Goal: Communication & Community: Answer question/provide support

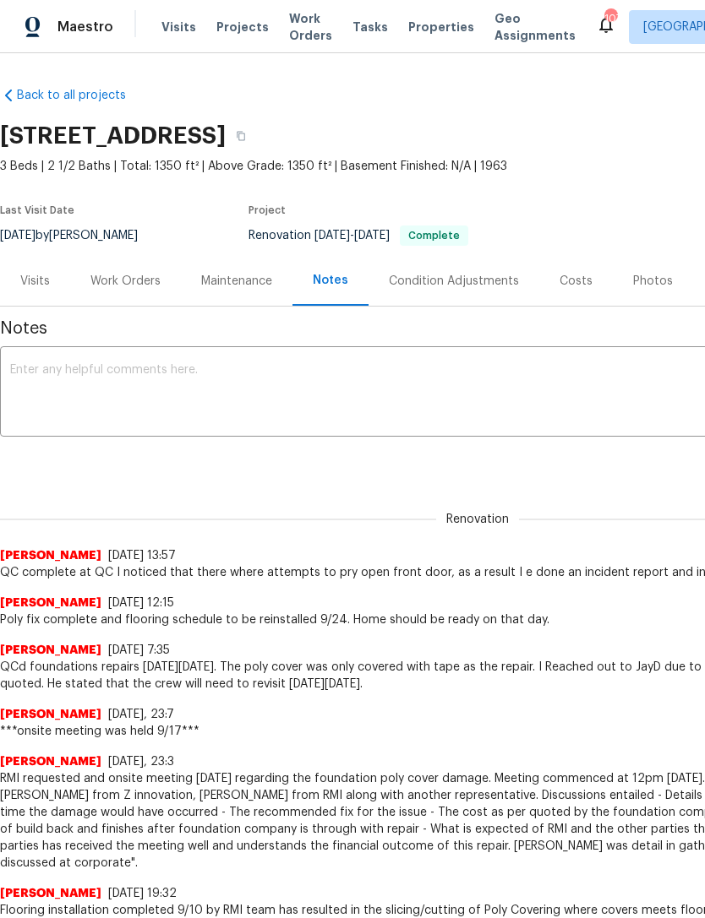
click at [144, 280] on div "Work Orders" at bounding box center [125, 281] width 70 height 17
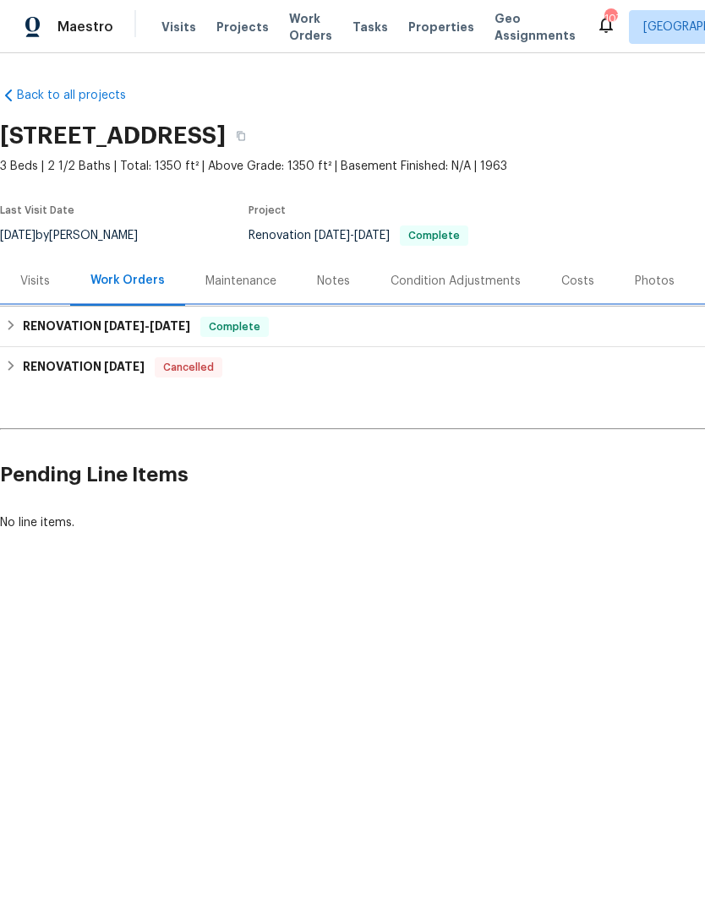
click at [354, 336] on div "RENOVATION 8/4/25 - 9/15/25 Complete" at bounding box center [477, 327] width 944 height 20
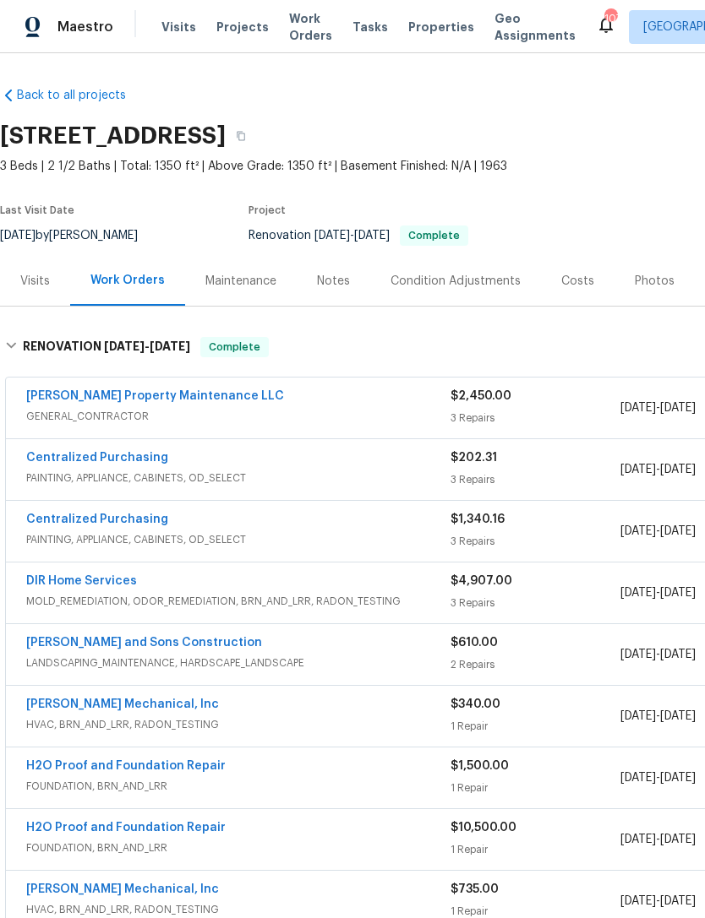
click at [35, 282] on div "Visits" at bounding box center [35, 281] width 30 height 17
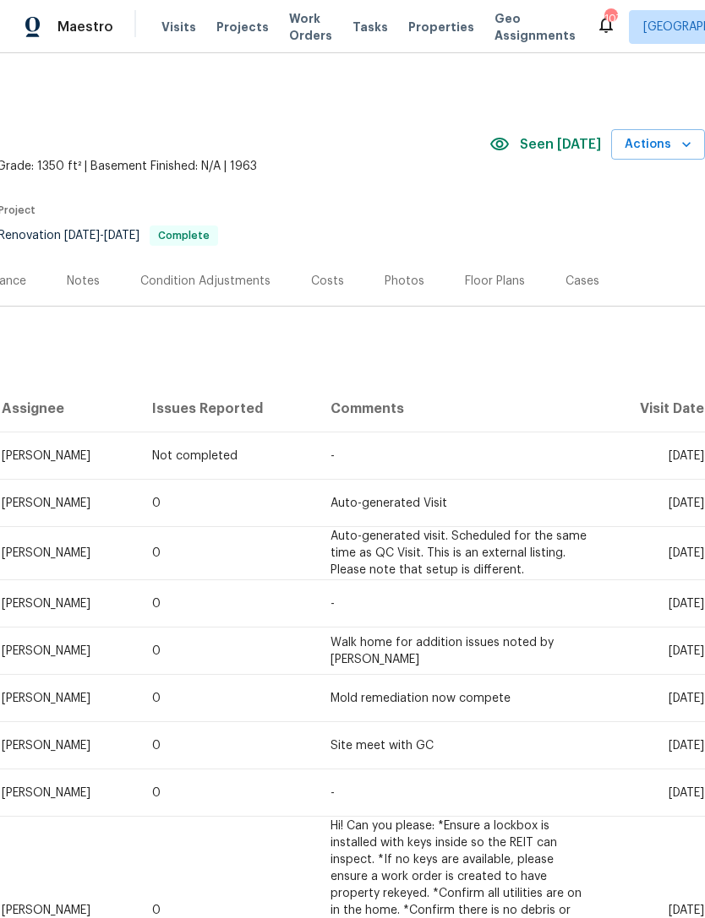
scroll to position [0, 250]
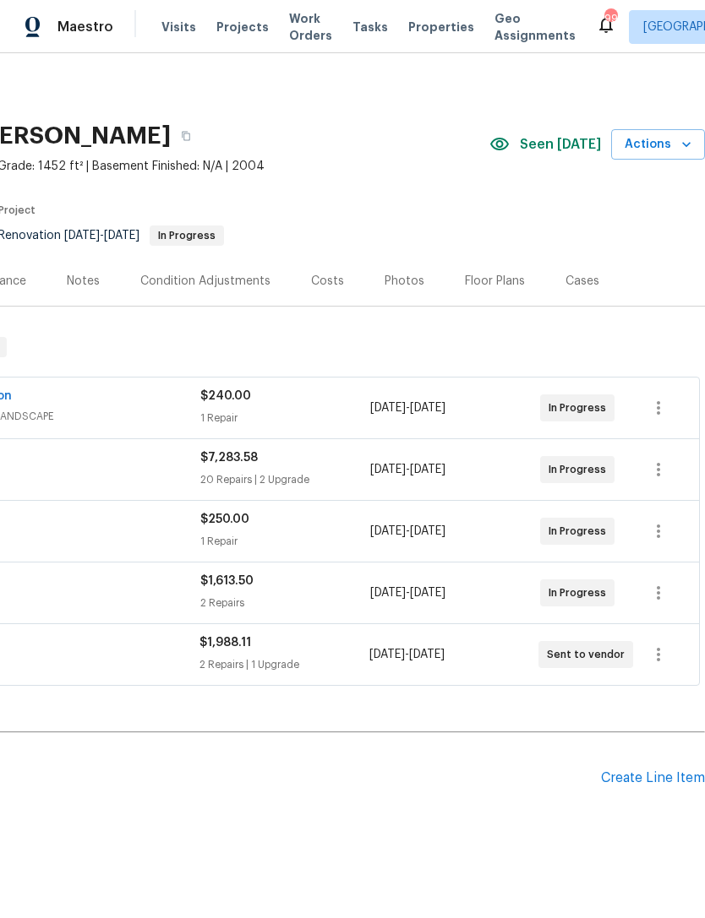
scroll to position [0, 250]
click at [330, 275] on div "Costs" at bounding box center [327, 281] width 33 height 17
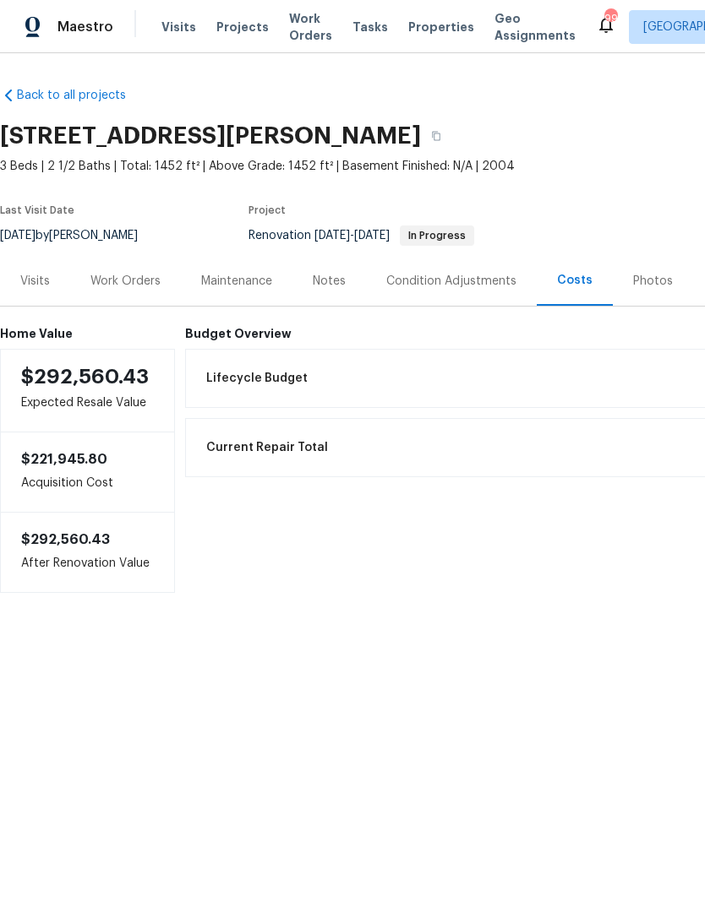
click at [144, 275] on div "Work Orders" at bounding box center [125, 281] width 70 height 17
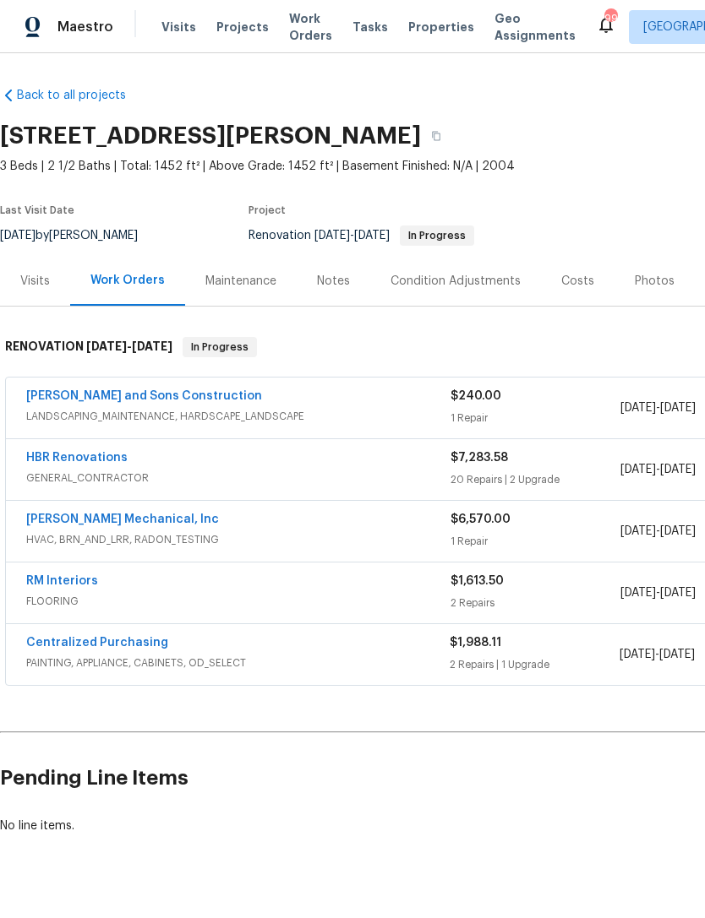
click at [119, 523] on link "[PERSON_NAME] Mechanical, Inc" at bounding box center [122, 520] width 193 height 12
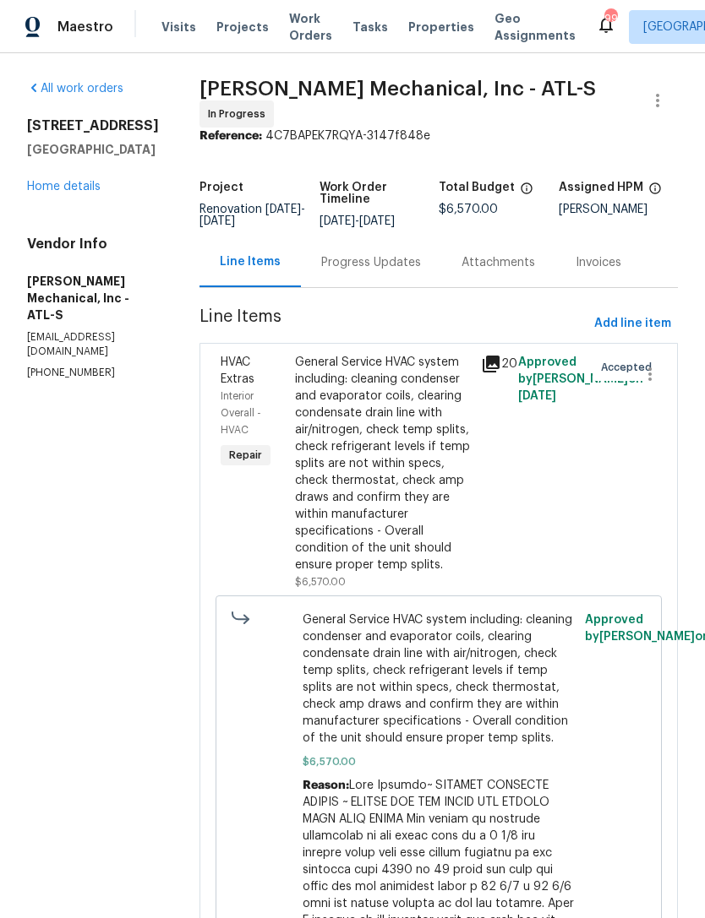
click at [413, 269] on div "Progress Updates" at bounding box center [371, 262] width 100 height 17
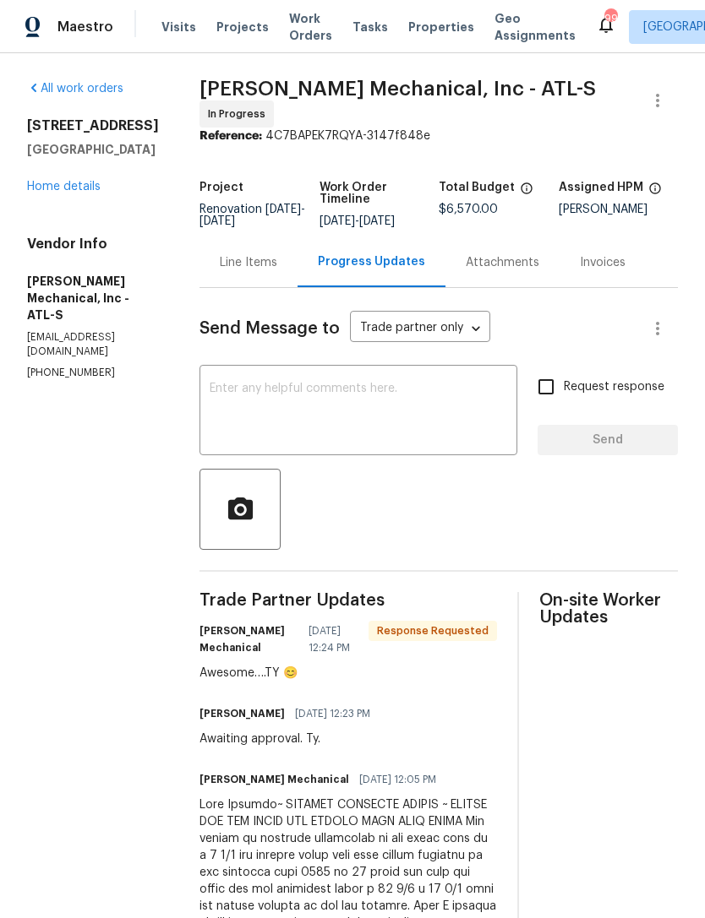
click at [407, 409] on textarea at bounding box center [358, 412] width 297 height 59
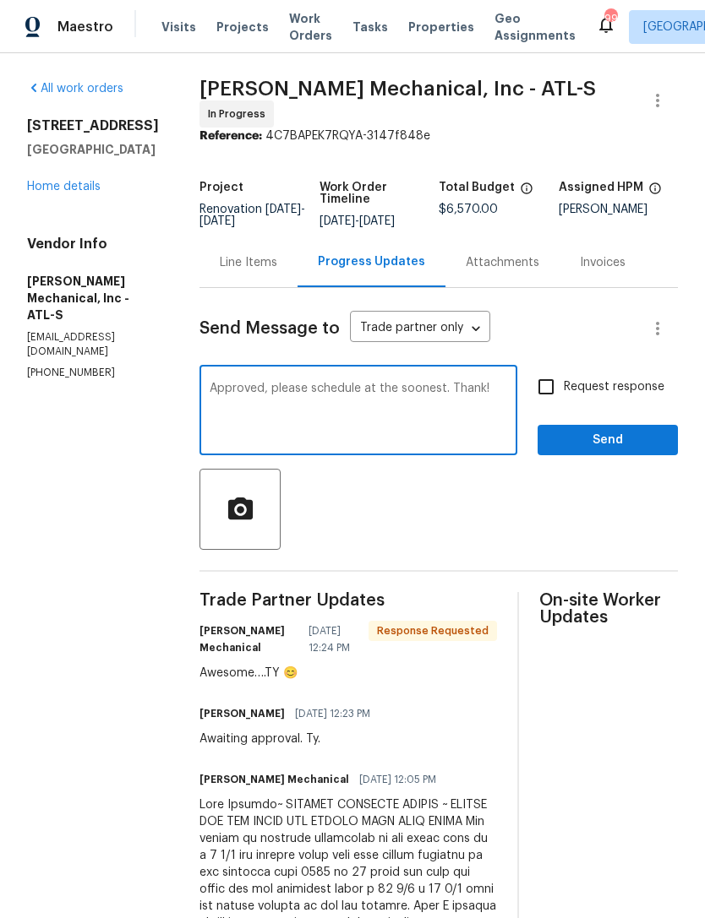
type textarea "Approved, please schedule at the soonest. Thank!"
click at [549, 390] on input "Request response" at bounding box center [545, 386] width 35 height 35
checkbox input "true"
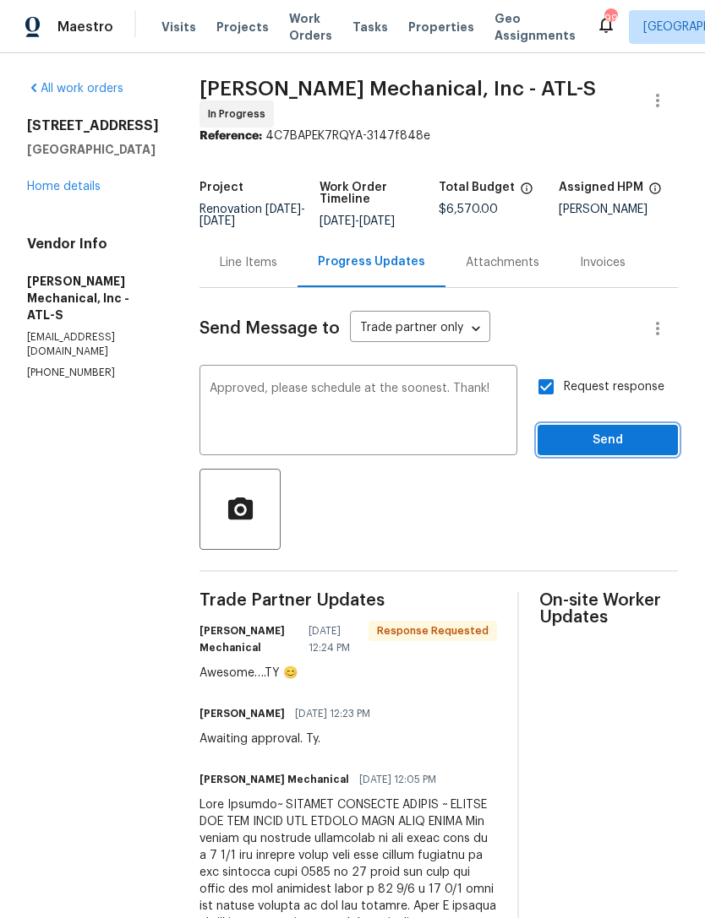
click at [610, 435] on button "Send" at bounding box center [607, 440] width 140 height 31
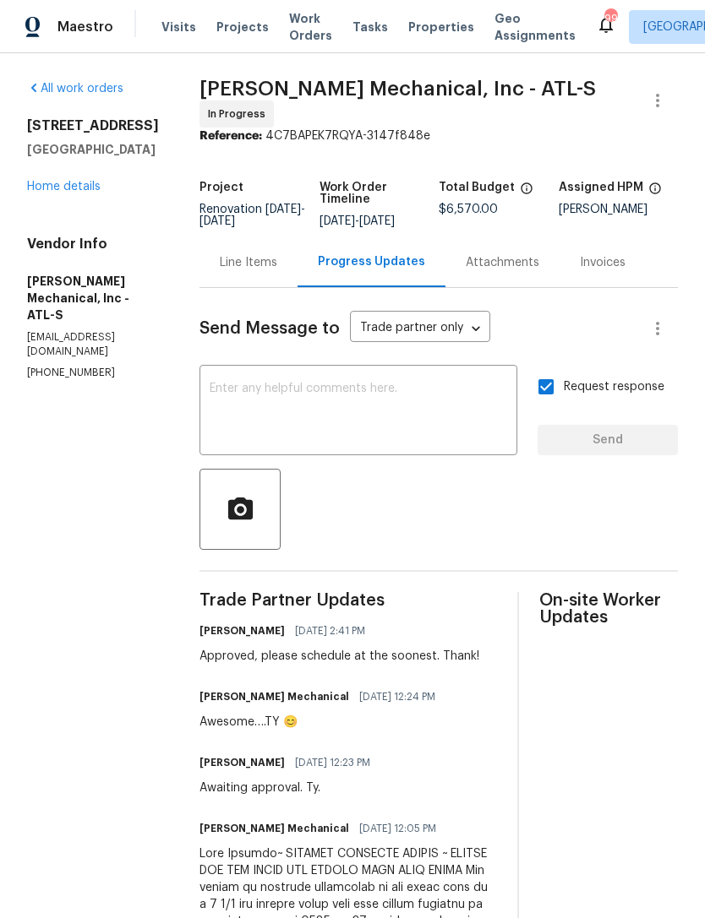
click at [77, 182] on link "Home details" at bounding box center [63, 187] width 73 height 12
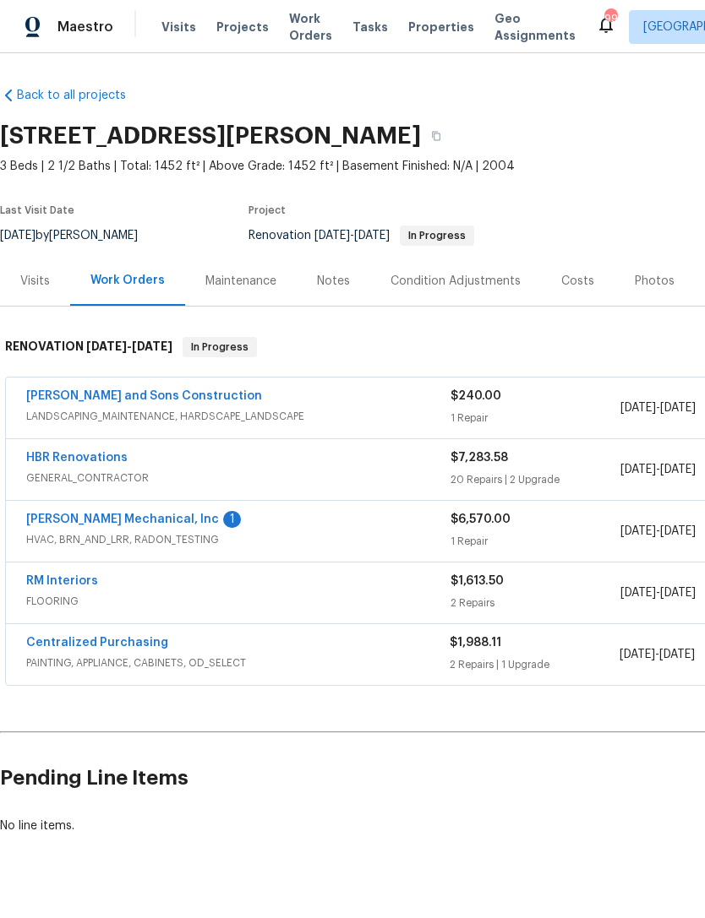
click at [146, 519] on link "[PERSON_NAME] Mechanical, Inc" at bounding box center [122, 520] width 193 height 12
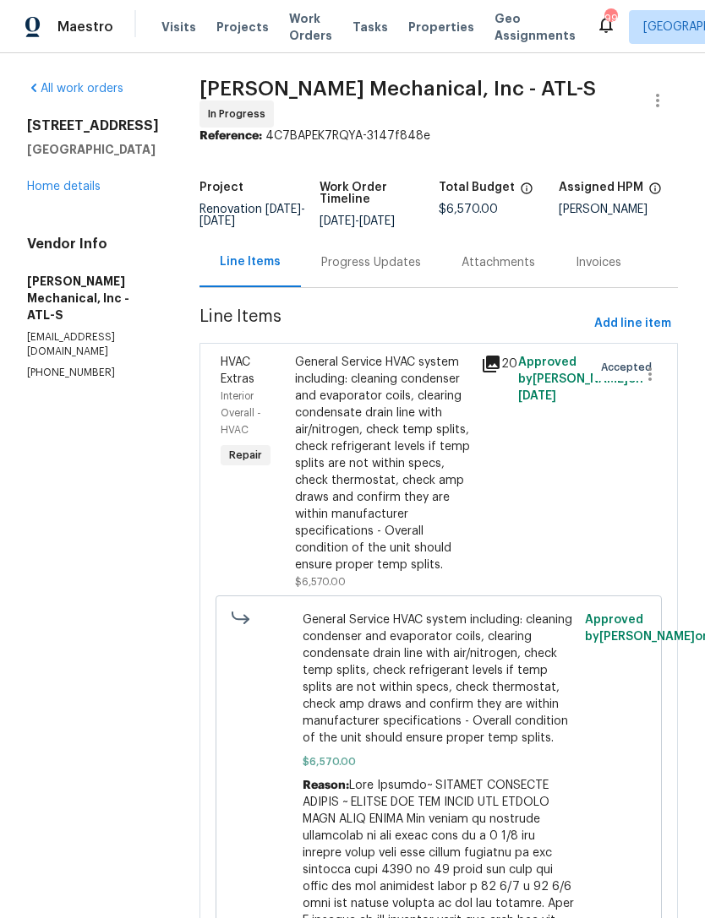
click at [405, 279] on div "Progress Updates" at bounding box center [371, 262] width 140 height 50
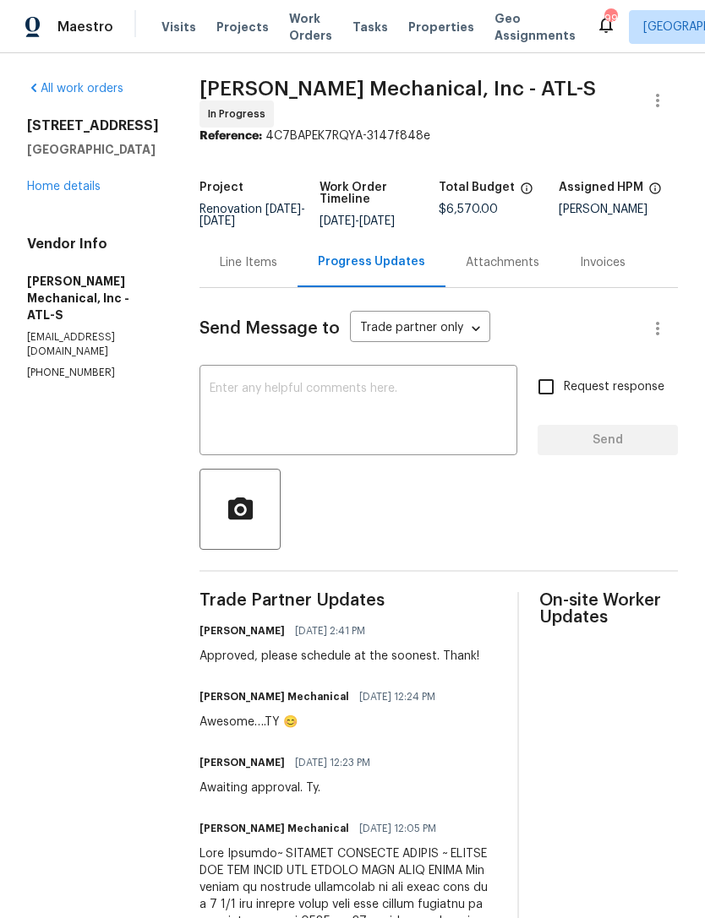
click at [277, 262] on div "Line Items" at bounding box center [248, 262] width 57 height 17
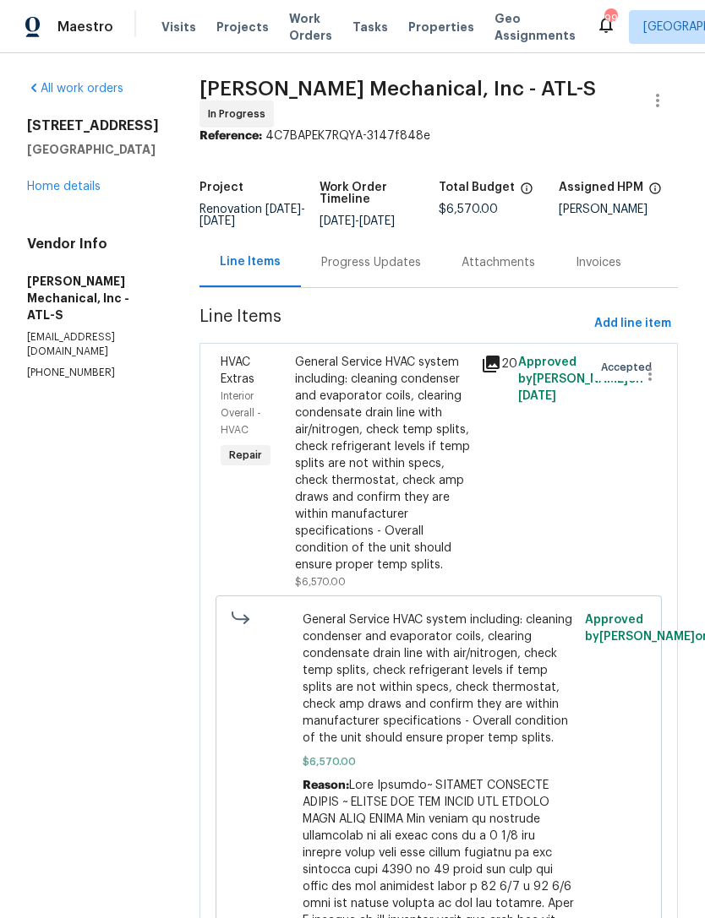
click at [77, 183] on link "Home details" at bounding box center [63, 187] width 73 height 12
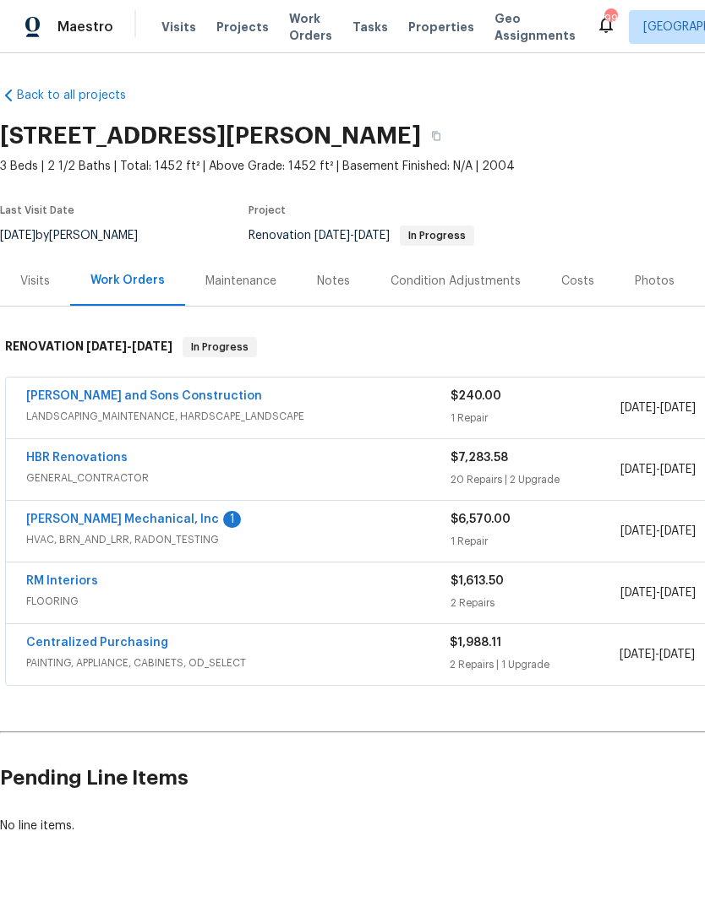
click at [325, 278] on div "Notes" at bounding box center [333, 281] width 33 height 17
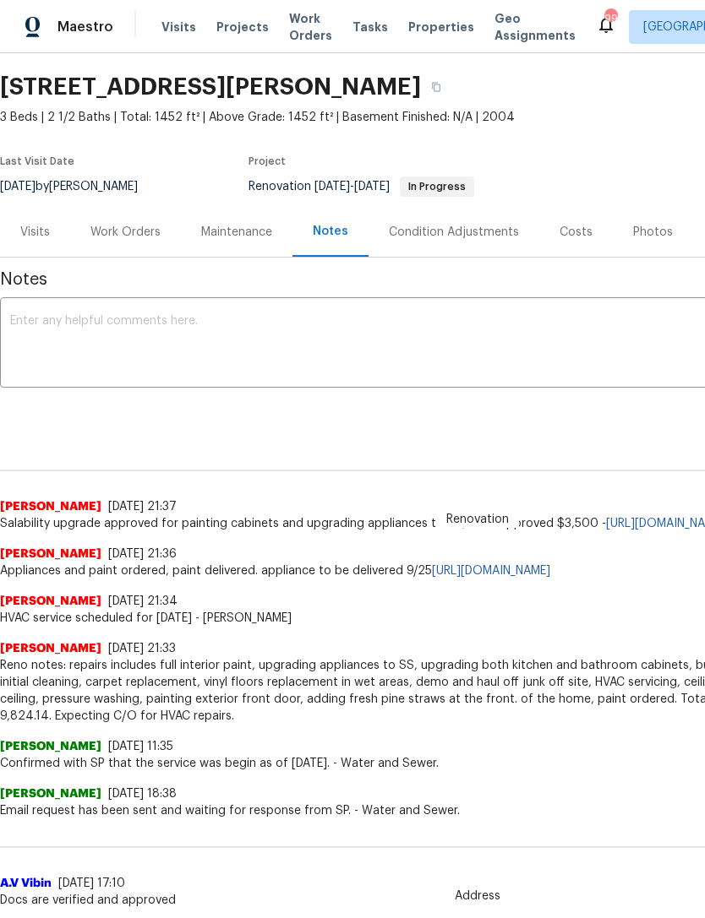
scroll to position [51, 0]
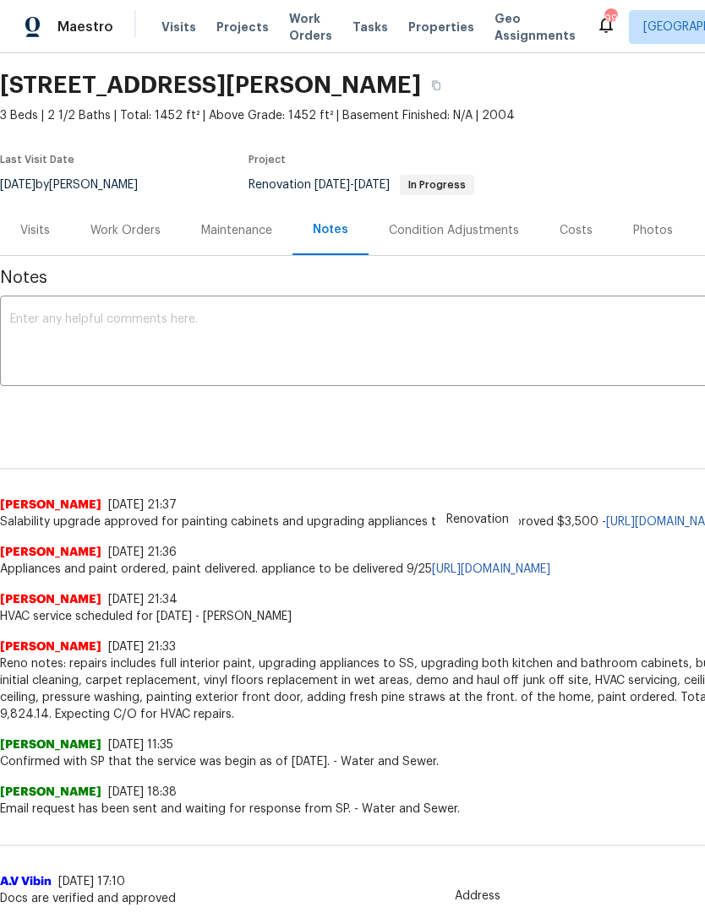
click at [572, 228] on div "Costs" at bounding box center [575, 230] width 33 height 17
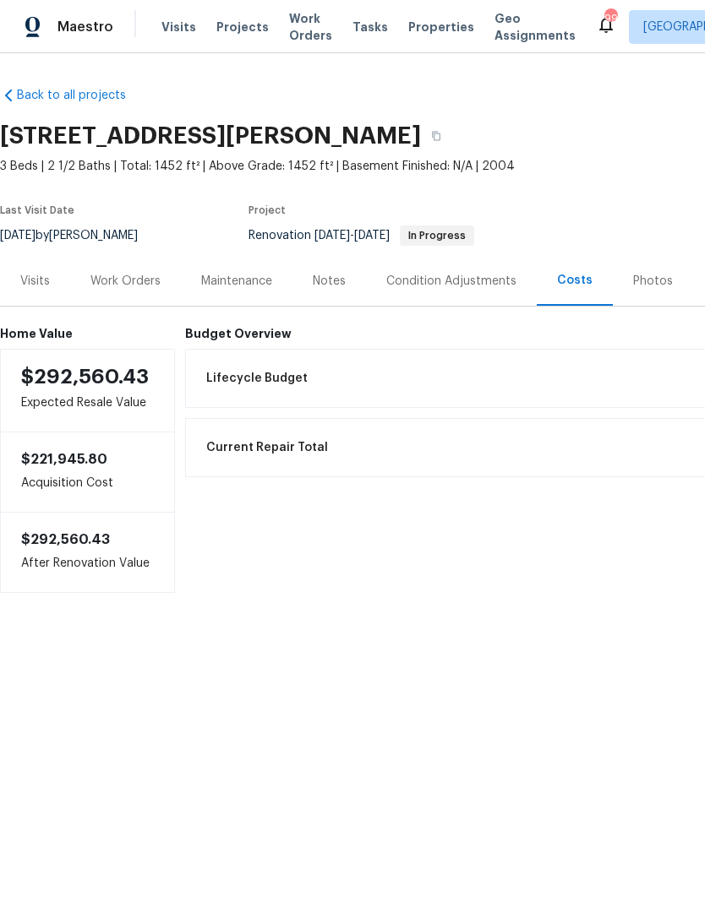
scroll to position [0, -1]
click at [122, 290] on div "Work Orders" at bounding box center [125, 281] width 111 height 50
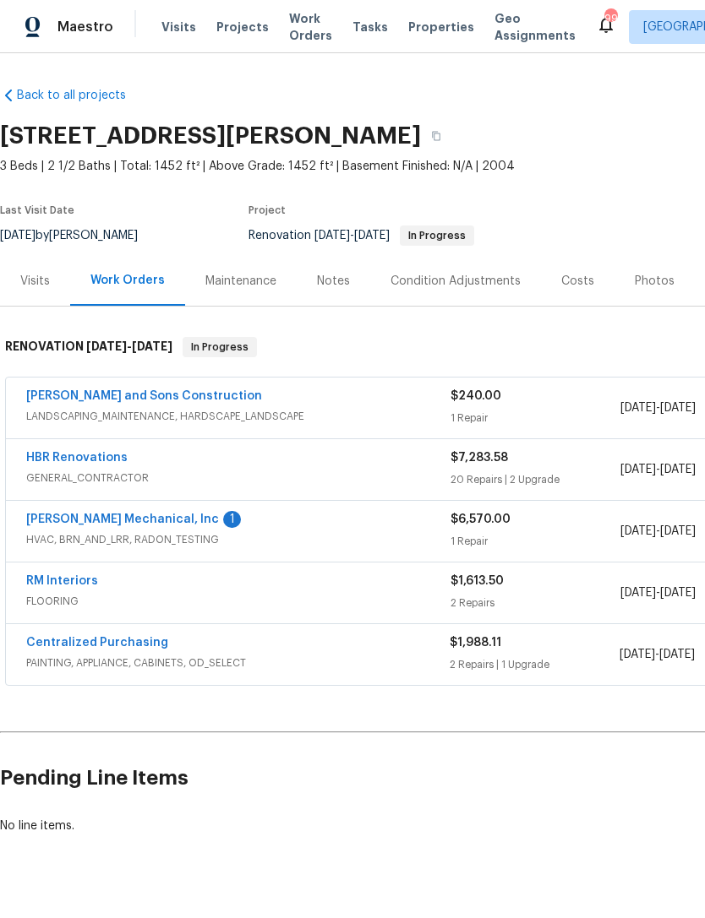
click at [89, 462] on link "HBR Renovations" at bounding box center [76, 458] width 101 height 12
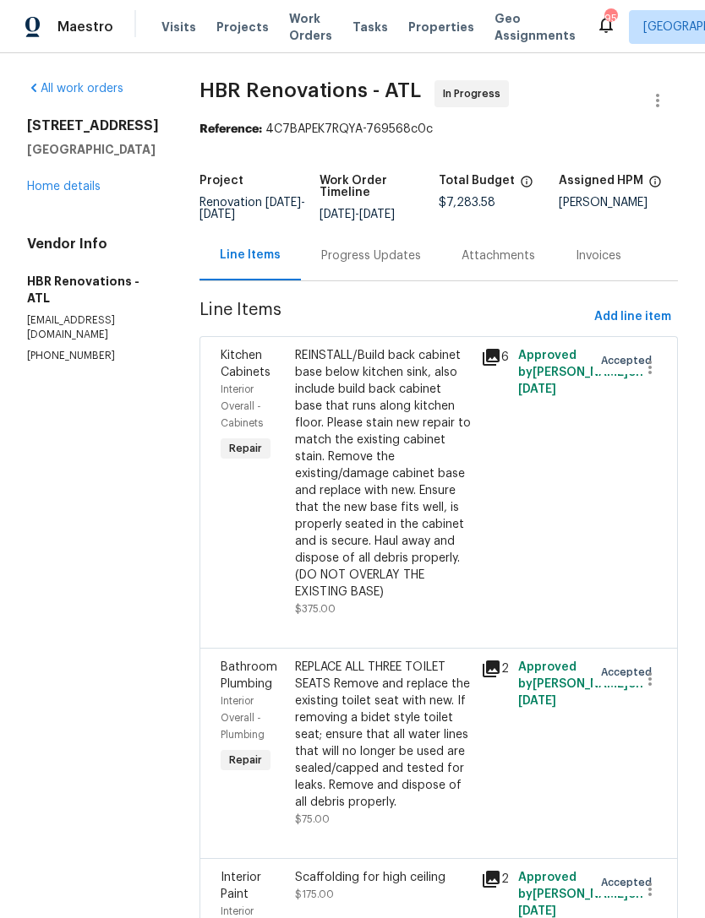
click at [80, 193] on link "Home details" at bounding box center [63, 187] width 73 height 12
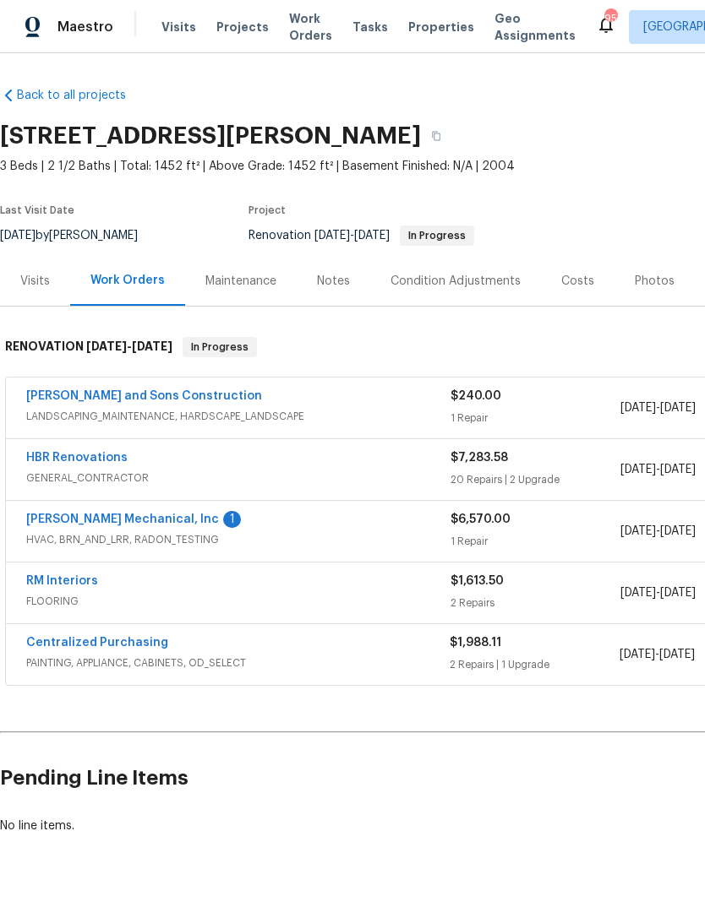
click at [132, 525] on link "[PERSON_NAME] Mechanical, Inc" at bounding box center [122, 520] width 193 height 12
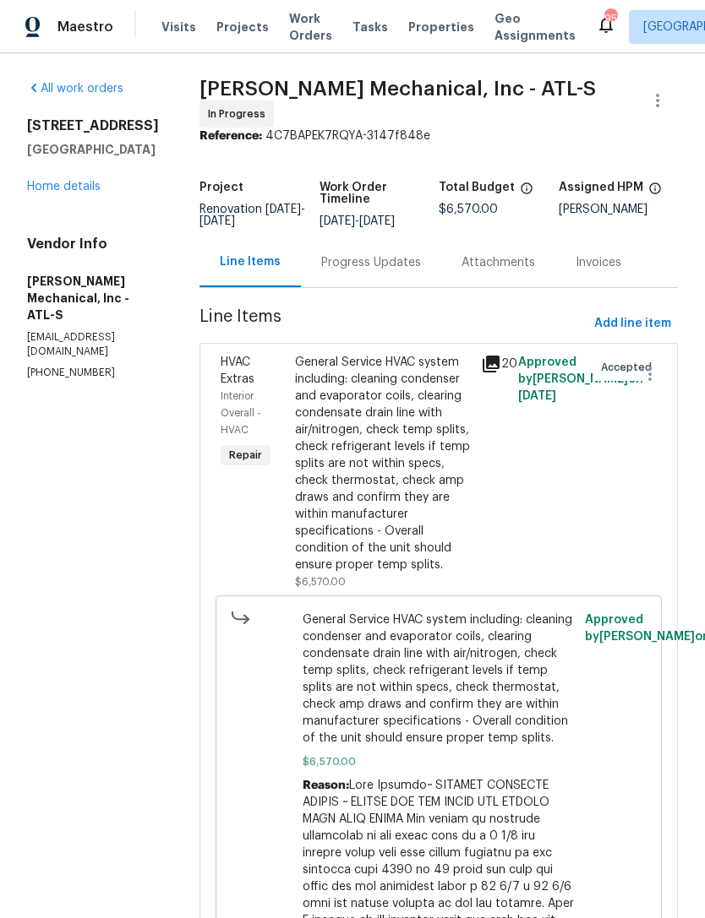
click at [421, 271] on div "Progress Updates" at bounding box center [371, 262] width 100 height 17
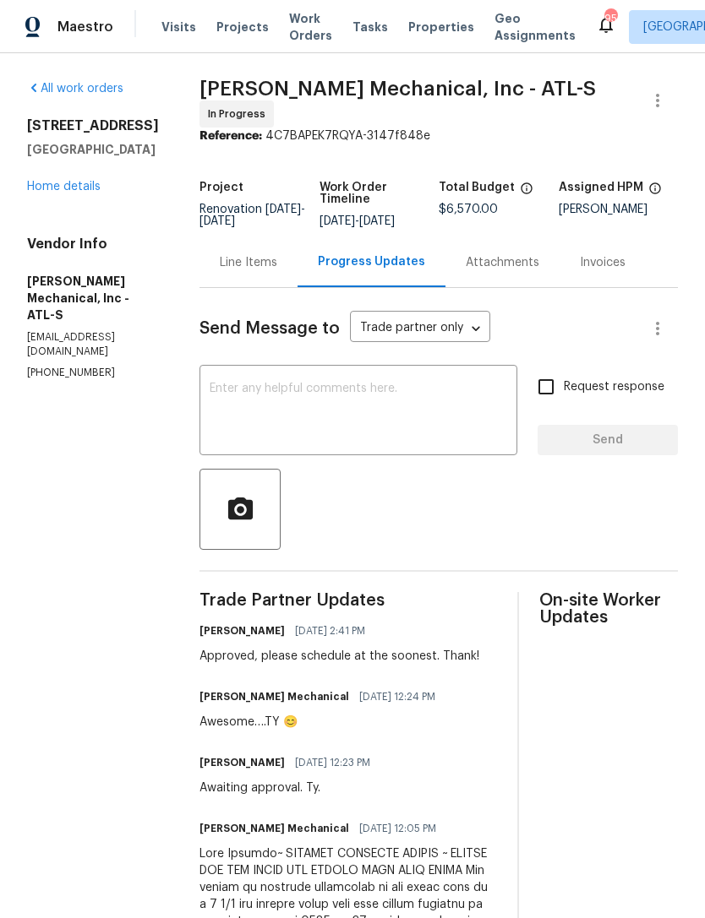
click at [72, 190] on link "Home details" at bounding box center [63, 187] width 73 height 12
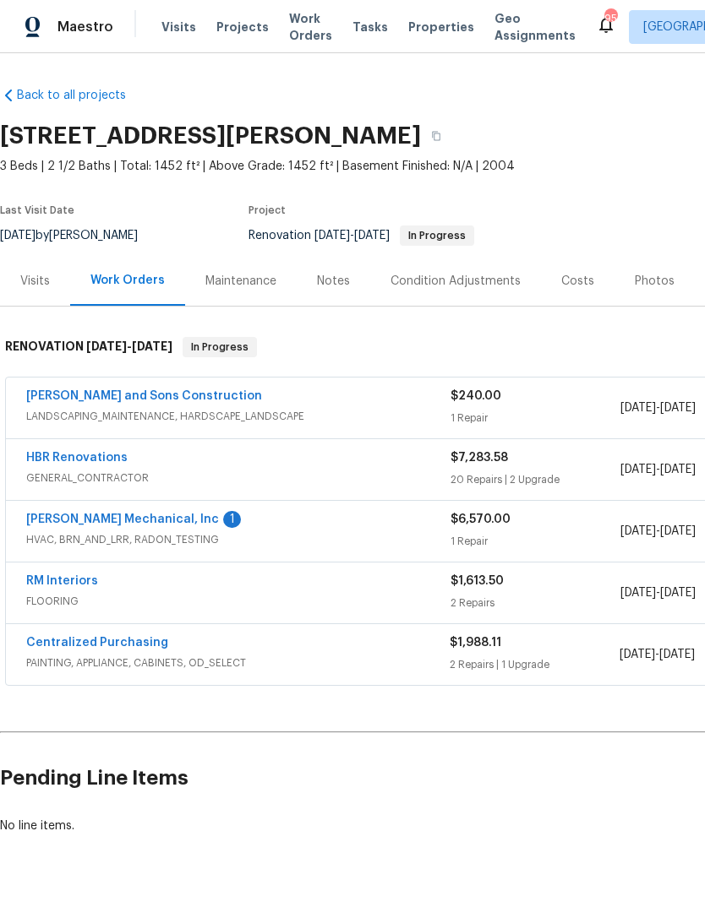
click at [340, 288] on div "Notes" at bounding box center [333, 281] width 33 height 17
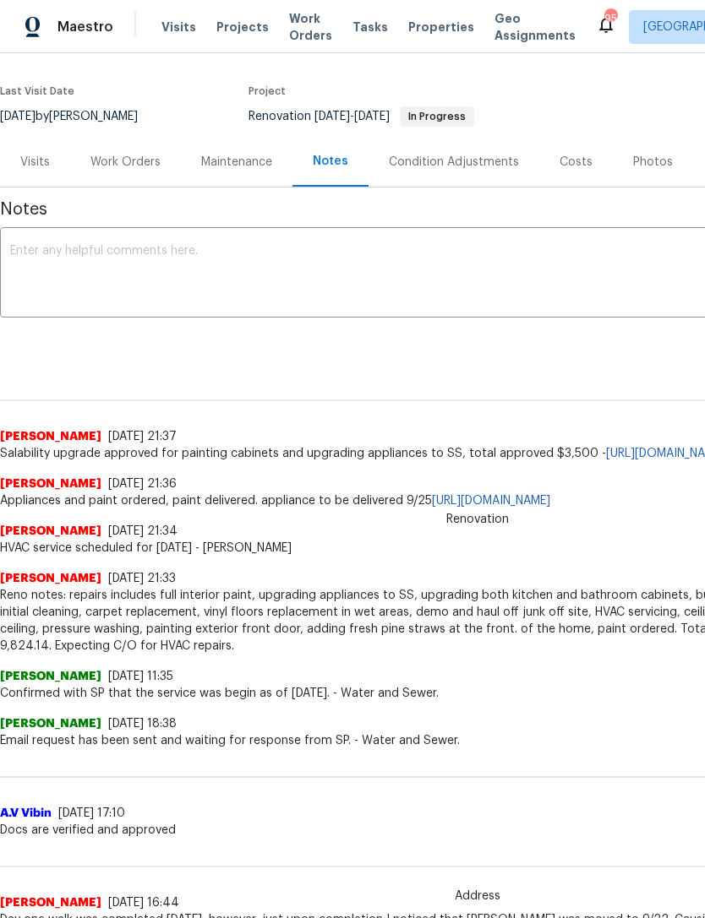
scroll to position [118, 0]
click at [260, 265] on textarea at bounding box center [477, 275] width 934 height 59
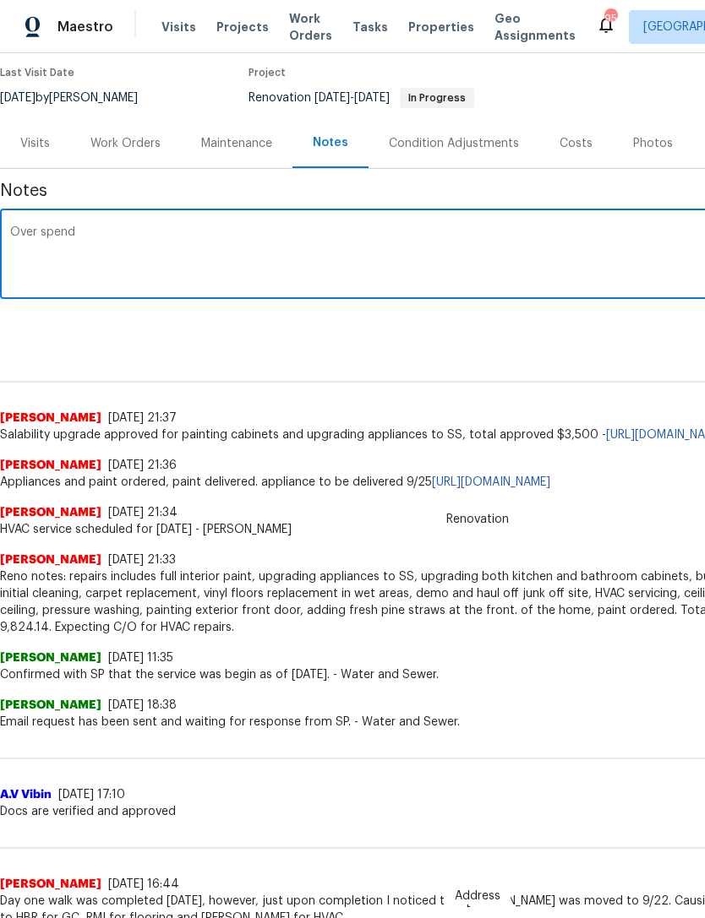
scroll to position [139, 0]
click at [39, 231] on textarea "Over spend" at bounding box center [477, 255] width 934 height 59
click at [209, 229] on textarea "Overspend" at bounding box center [477, 255] width 934 height 59
type textarea "Overspend occurred as follows."
click at [137, 153] on div "Work Orders" at bounding box center [125, 142] width 111 height 50
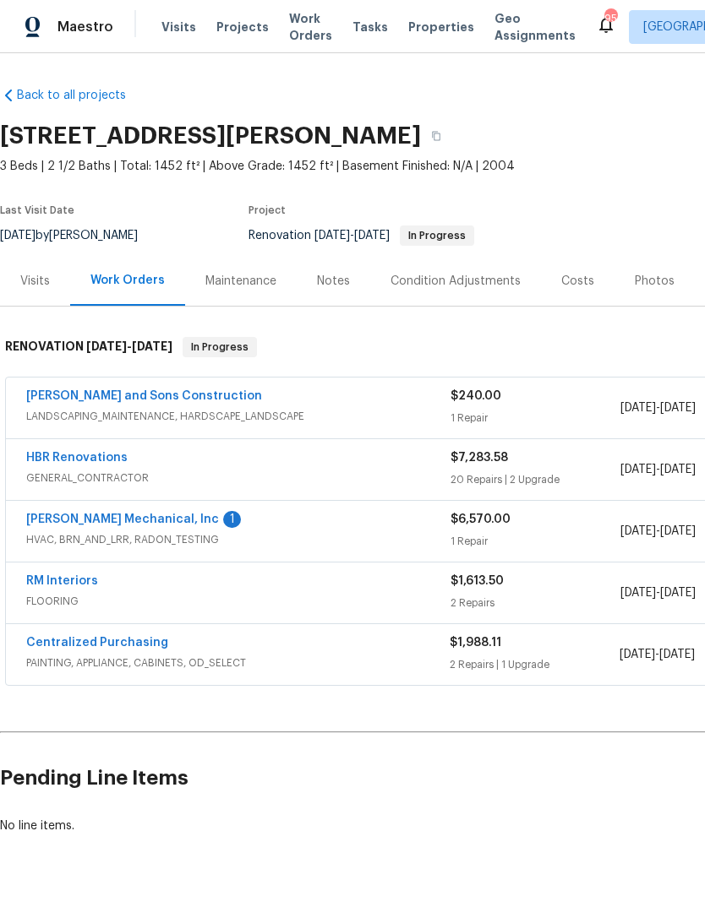
click at [99, 462] on link "HBR Renovations" at bounding box center [76, 458] width 101 height 12
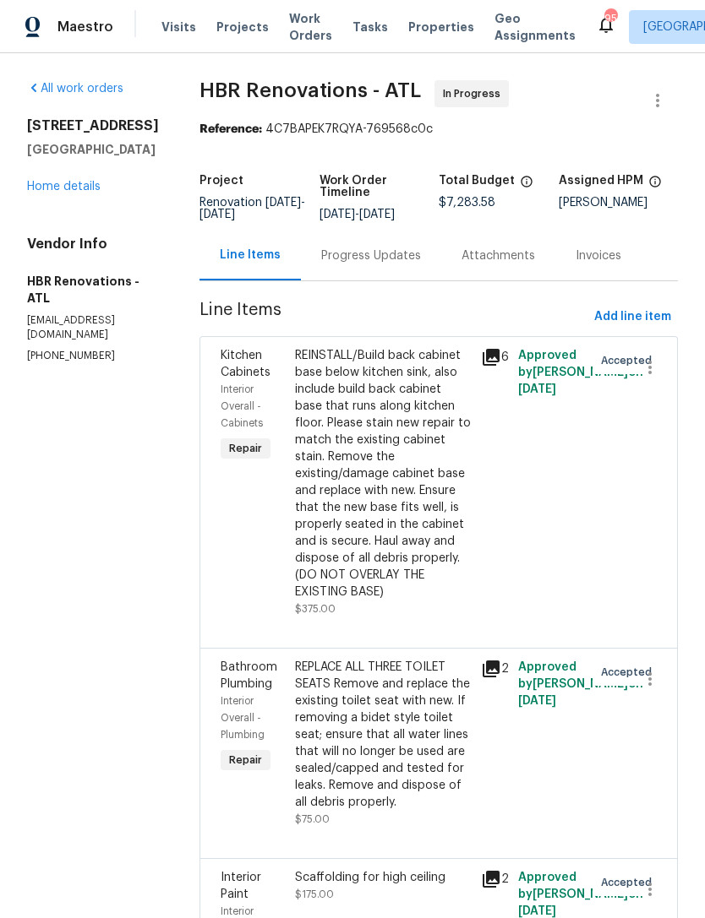
click at [88, 193] on link "Home details" at bounding box center [63, 187] width 73 height 12
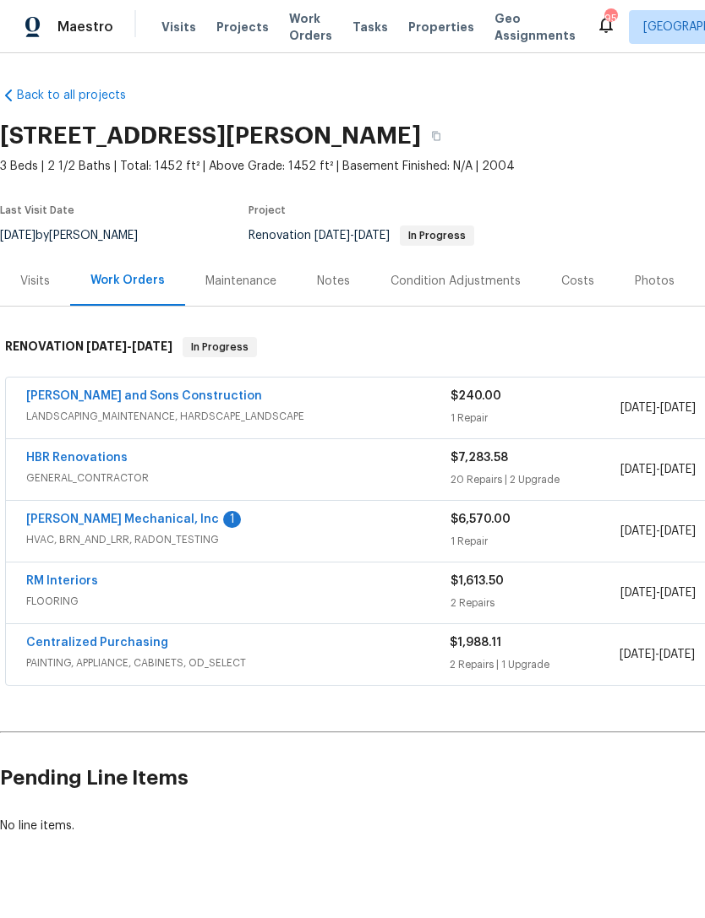
click at [132, 642] on link "Centralized Purchasing" at bounding box center [97, 643] width 142 height 12
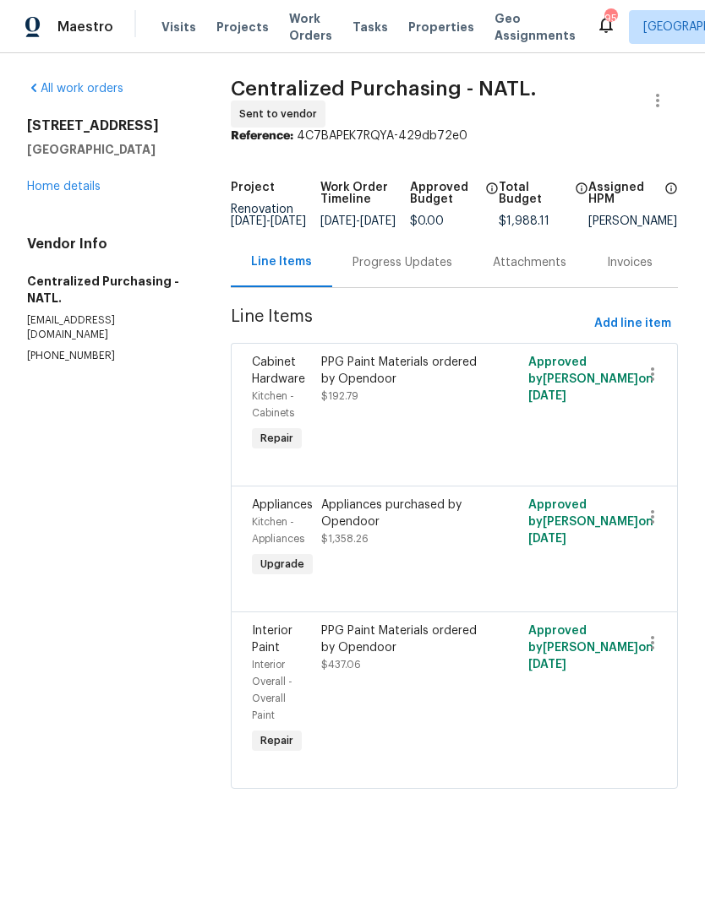
click at [287, 393] on div "Kitchen - Cabinets" at bounding box center [281, 405] width 59 height 34
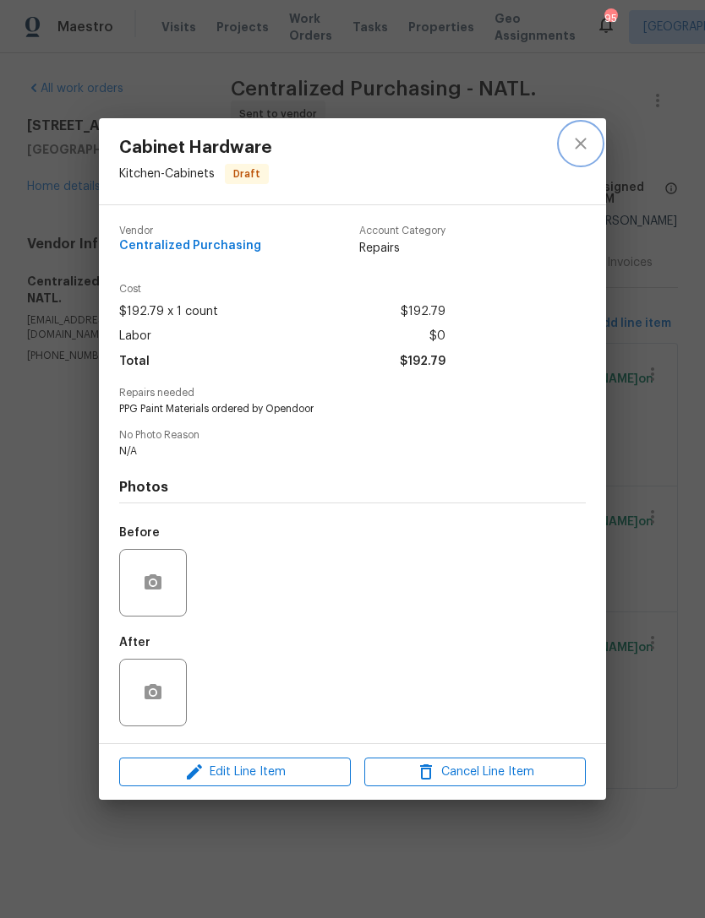
click at [581, 150] on icon "close" at bounding box center [580, 143] width 20 height 20
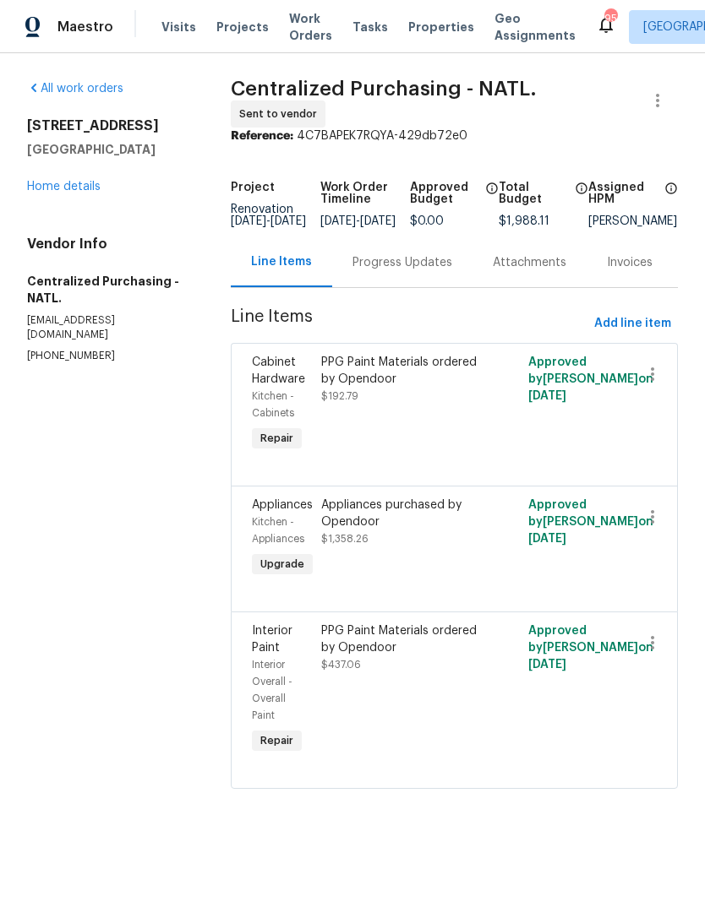
click at [80, 192] on link "Home details" at bounding box center [63, 187] width 73 height 12
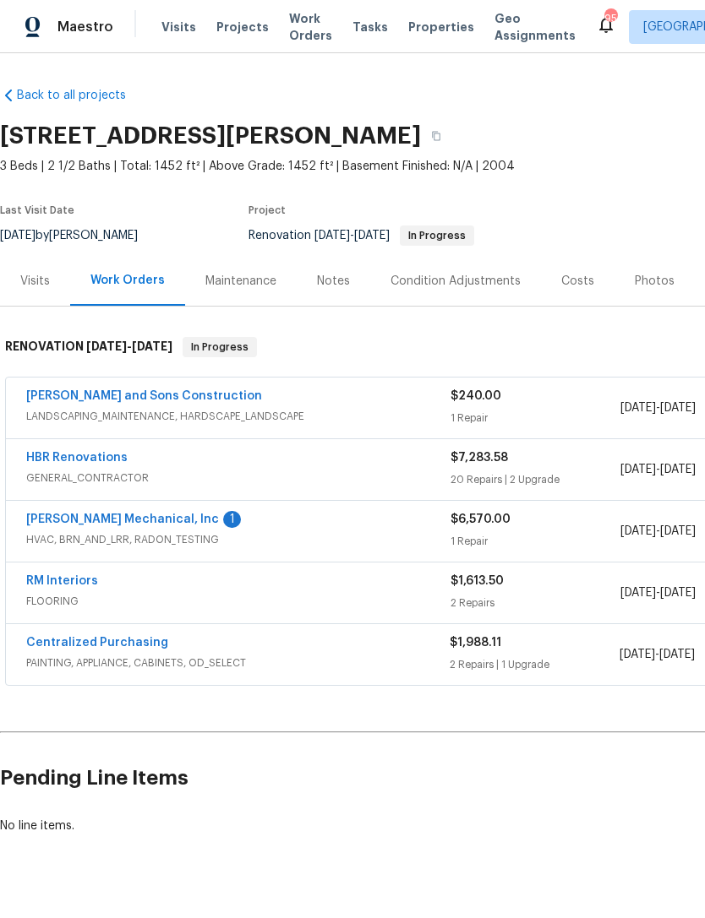
click at [345, 281] on div "Notes" at bounding box center [333, 281] width 33 height 17
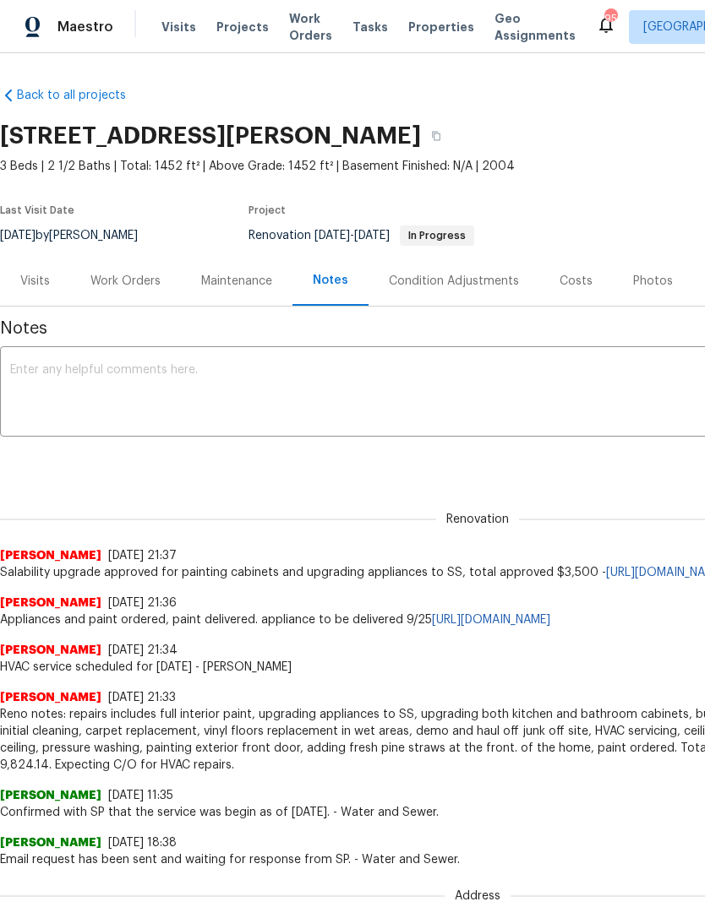
click at [144, 284] on div "Work Orders" at bounding box center [125, 281] width 70 height 17
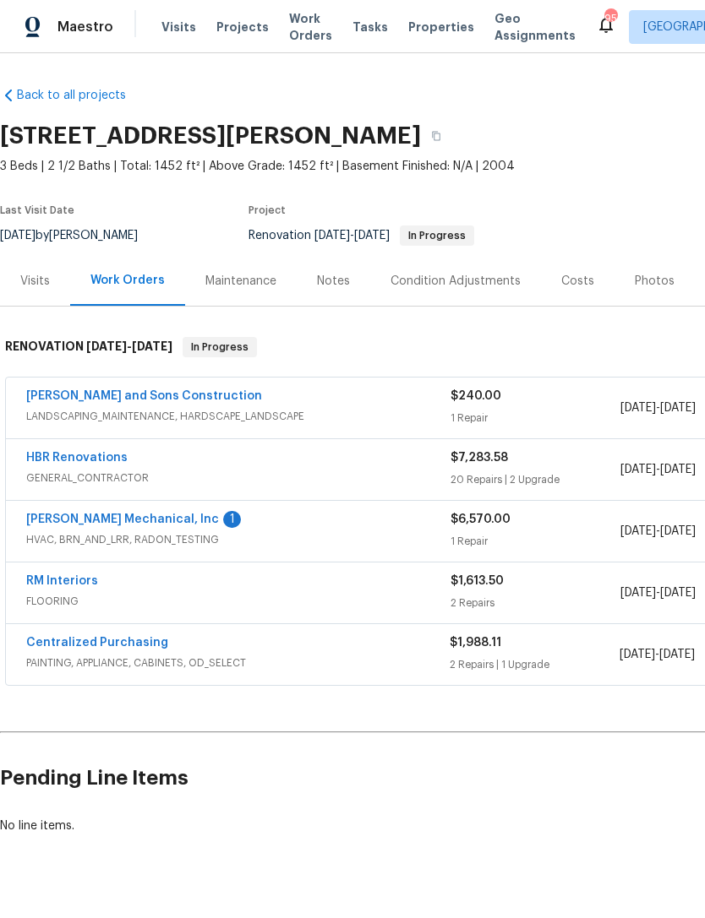
click at [109, 522] on link "[PERSON_NAME] Mechanical, Inc" at bounding box center [122, 520] width 193 height 12
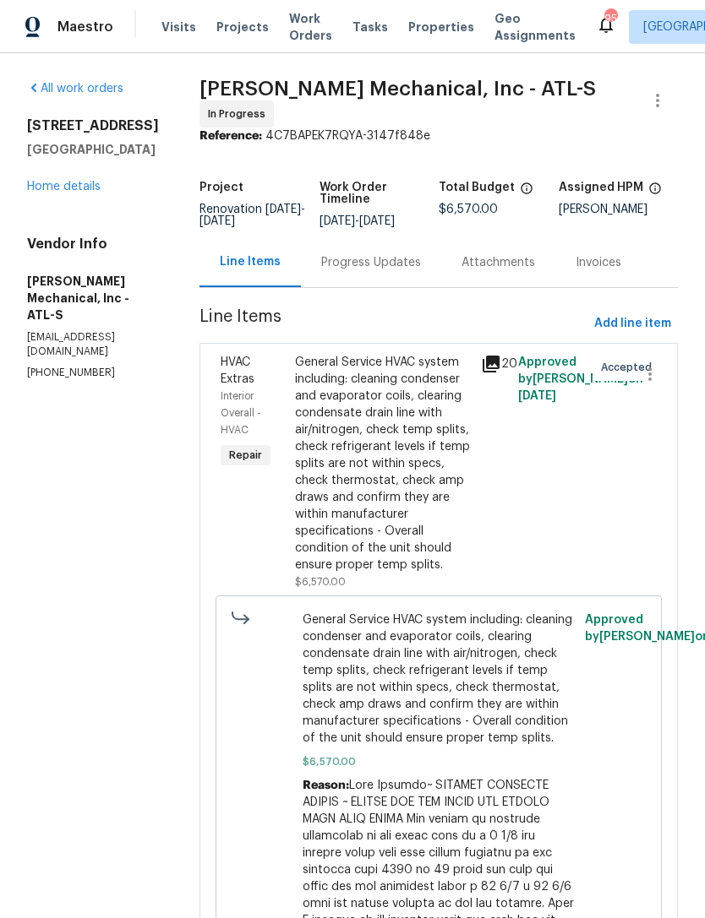
click at [73, 190] on link "Home details" at bounding box center [63, 187] width 73 height 12
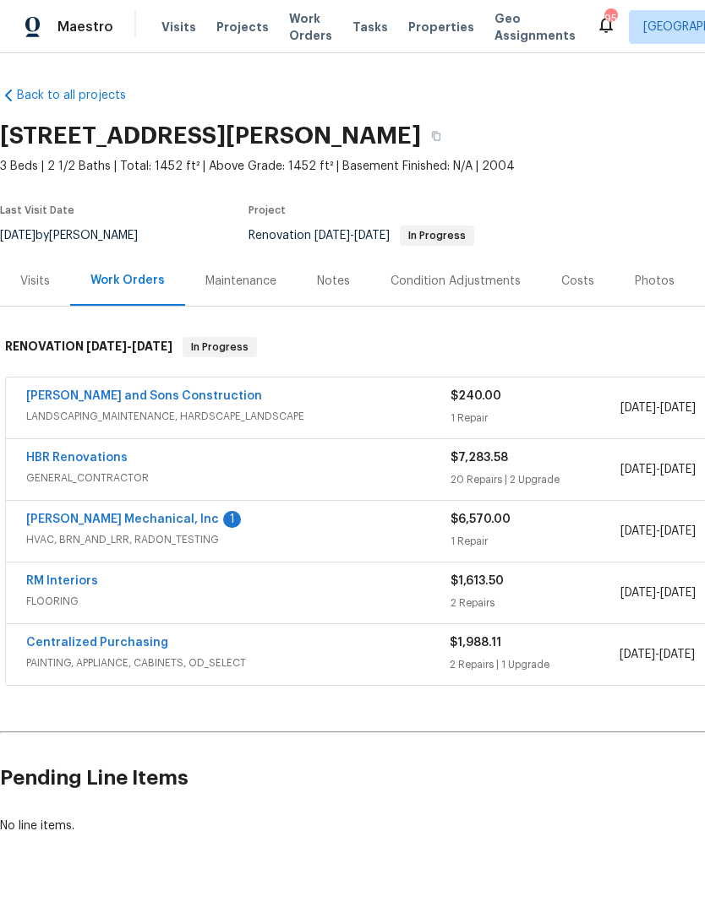
click at [91, 457] on link "HBR Renovations" at bounding box center [76, 458] width 101 height 12
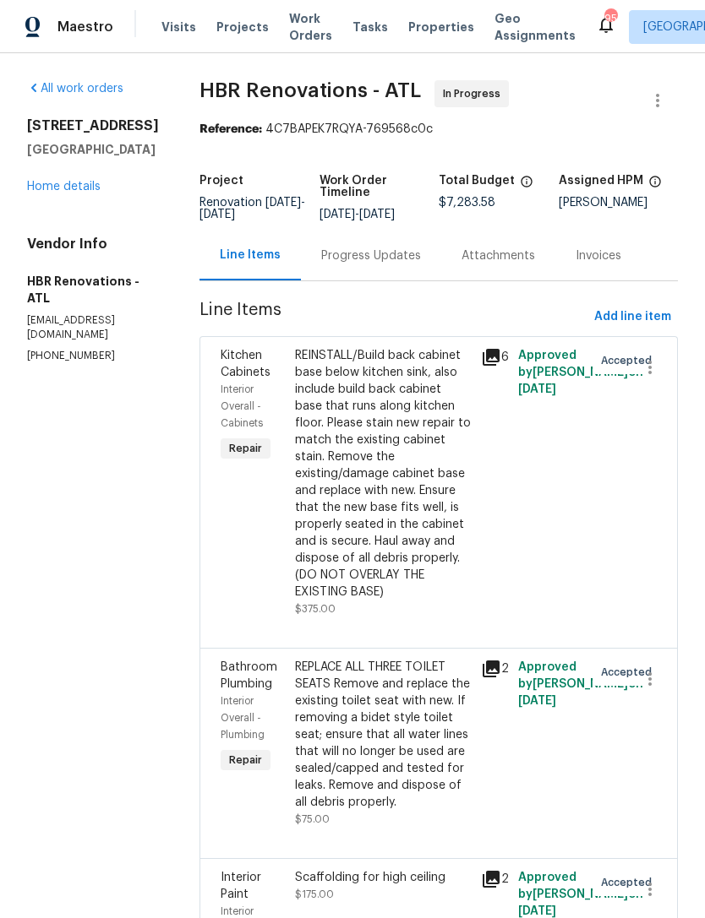
click at [84, 193] on link "Home details" at bounding box center [63, 187] width 73 height 12
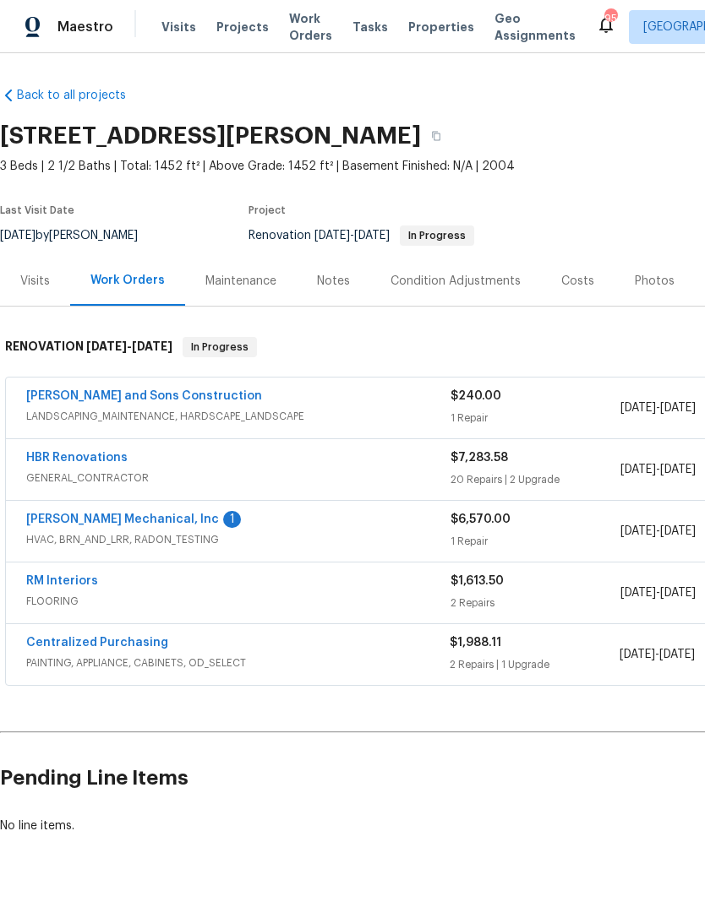
click at [580, 277] on div "Costs" at bounding box center [577, 281] width 33 height 17
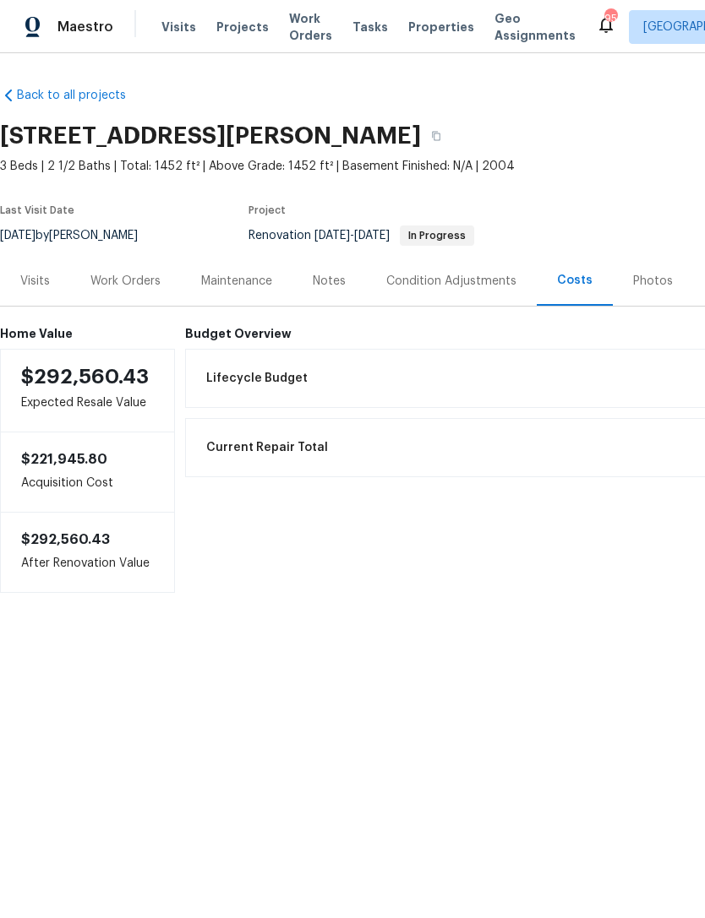
click at [340, 279] on div "Notes" at bounding box center [329, 281] width 33 height 17
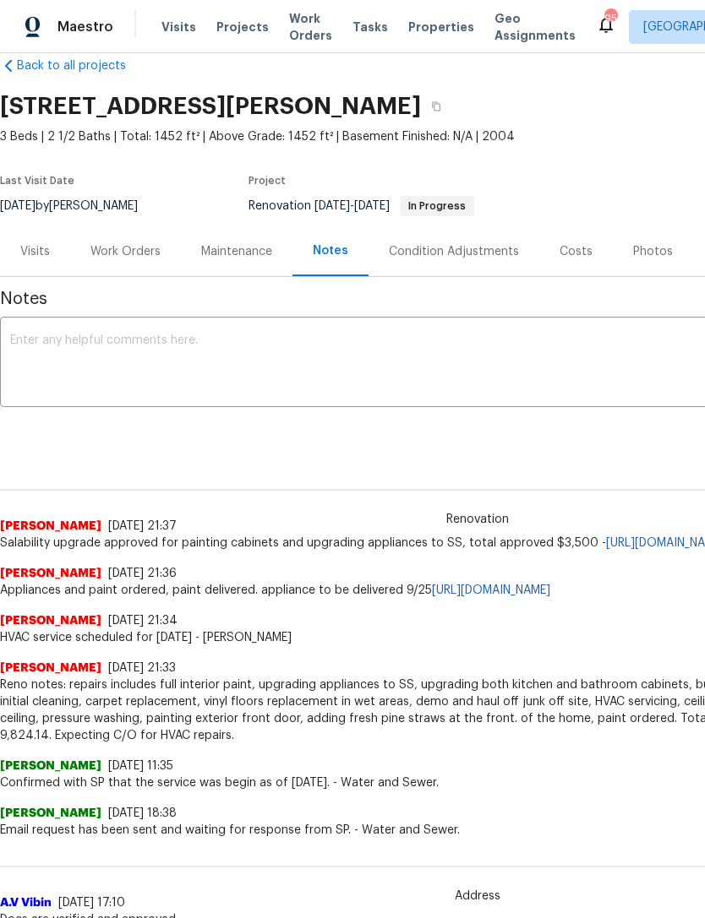
scroll to position [27, 0]
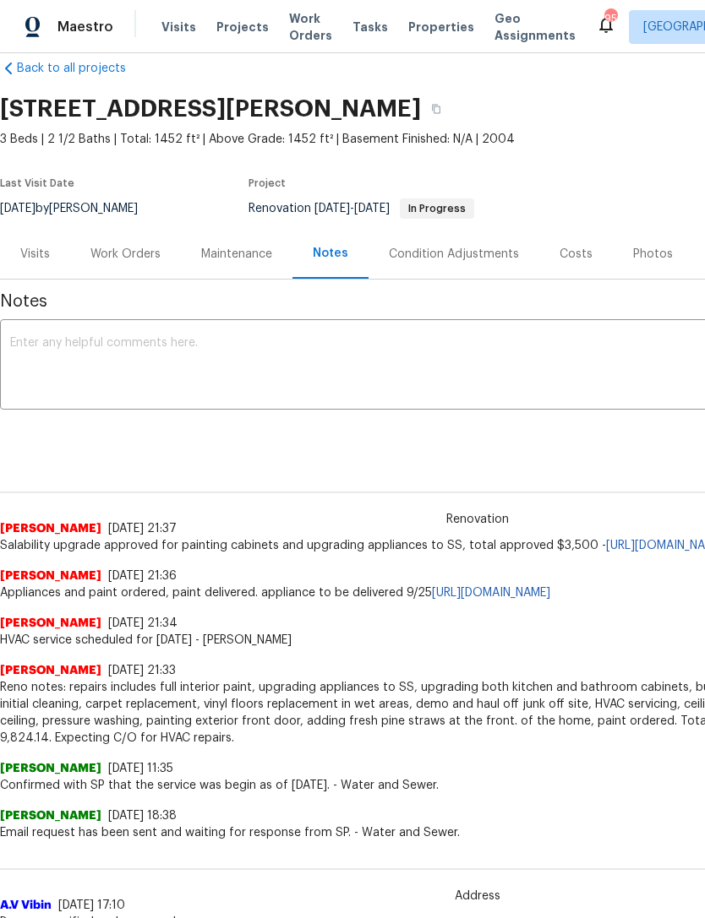
click at [274, 348] on textarea at bounding box center [477, 366] width 934 height 59
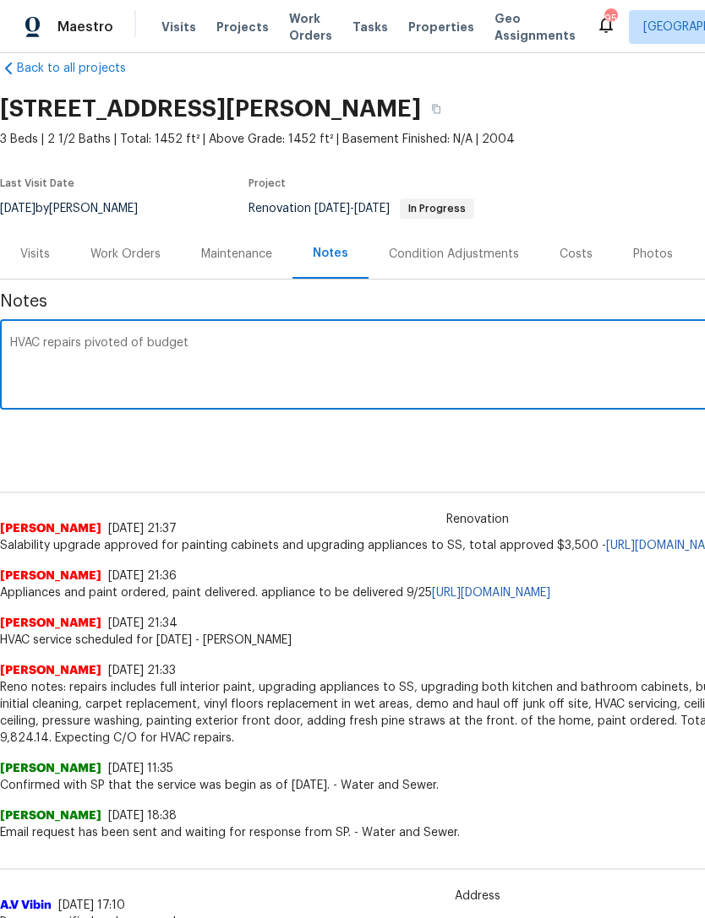
click at [145, 345] on textarea "HVAC repairs pivoted of budget" at bounding box center [477, 366] width 934 height 59
click at [242, 344] on textarea "HVAC repairs pivoted our budget" at bounding box center [477, 366] width 934 height 59
type textarea "HVAC"
click at [43, 348] on textarea at bounding box center [477, 366] width 934 height 59
paste textarea "Total spend for update - $3,090.26 Demo and excess junk addendum amount - $695 …"
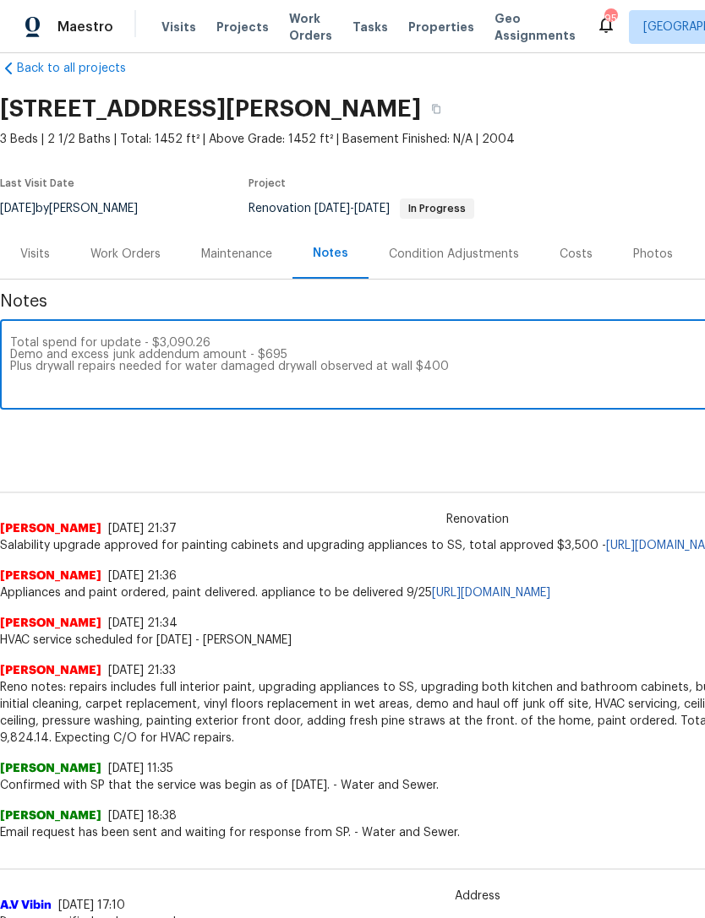
click at [20, 342] on textarea "Total spend for update - $3,090.26 Demo and excess junk addendum amount - $695 …" at bounding box center [477, 366] width 934 height 59
click at [87, 340] on textarea "Over budget on this project due to the following spends Total spend for update …" at bounding box center [477, 366] width 934 height 59
click at [351, 343] on textarea "Budget in the red on this project due to the following spends Total spend for u…" at bounding box center [477, 366] width 934 height 59
click at [478, 346] on textarea "Budget in the red on this project due to the following spends - Total spend for…" at bounding box center [477, 366] width 934 height 59
click at [550, 349] on textarea "Budget in the red on this project due to the following spends - Total spend for…" at bounding box center [477, 366] width 934 height 59
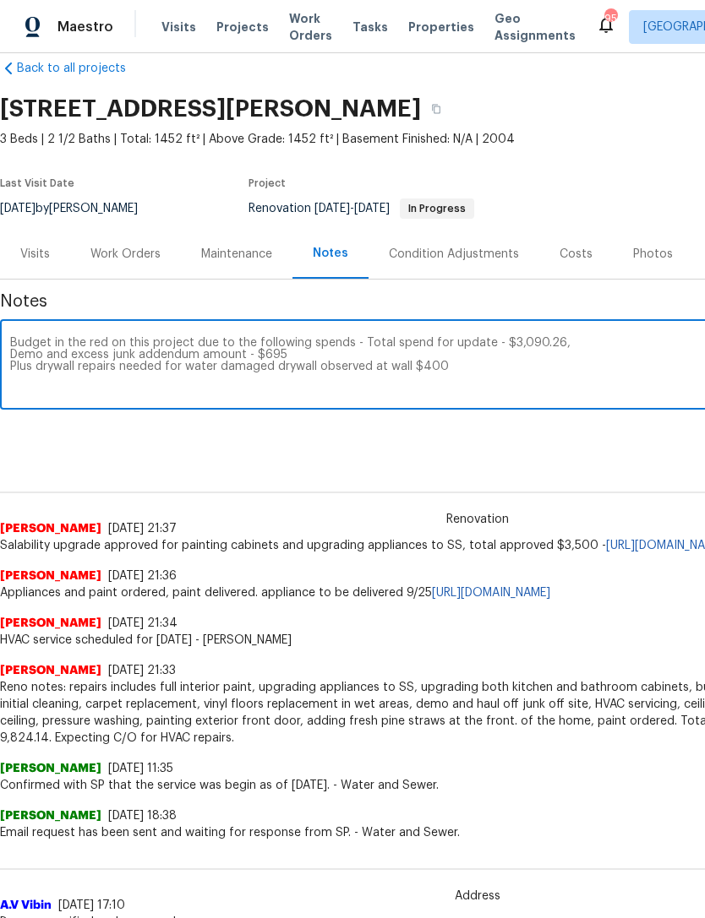
click at [23, 354] on textarea "Budget in the red on this project due to the following spends - Total spend for…" at bounding box center [477, 366] width 934 height 59
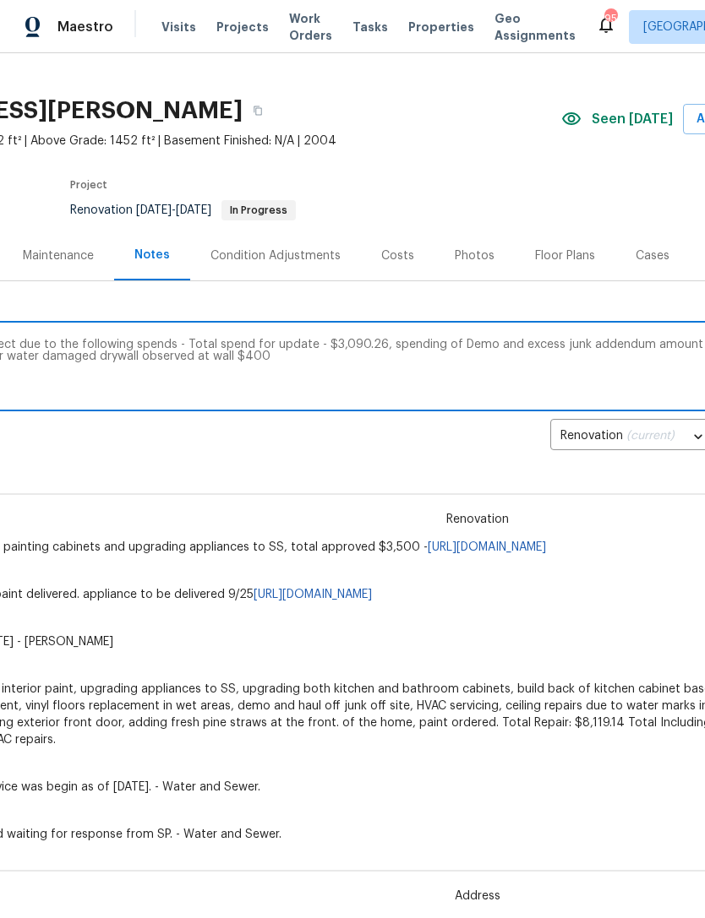
scroll to position [25, 184]
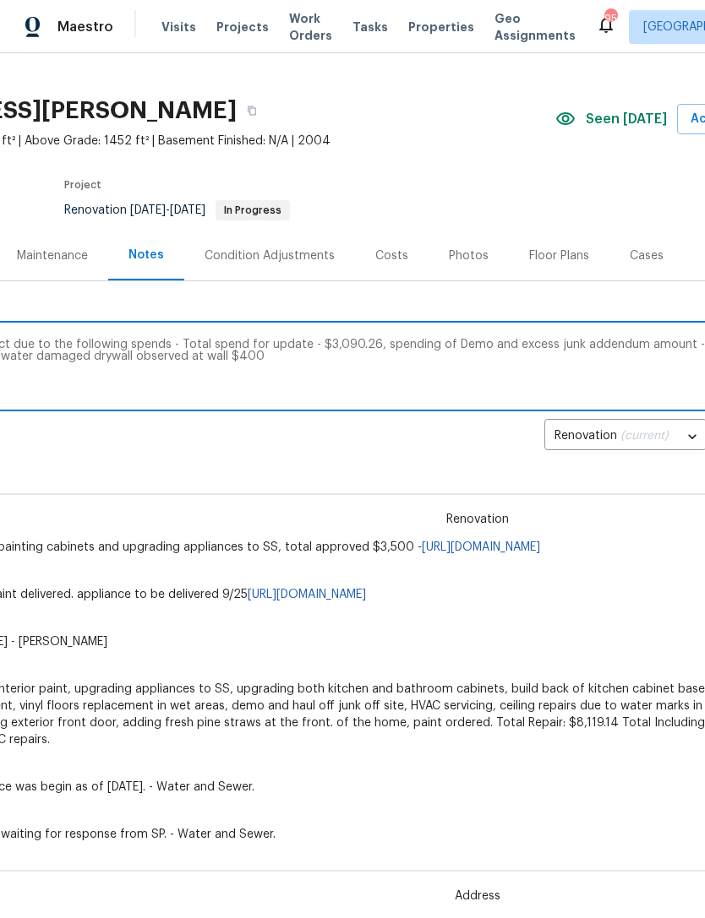
click at [562, 348] on textarea "Budget in the red on this project due to the following spends - Total spend for…" at bounding box center [293, 368] width 934 height 59
click at [660, 346] on textarea "Budget in the red on this project due to the following spends - Total spend for…" at bounding box center [293, 368] width 934 height 59
click at [660, 344] on textarea "Budget in the red on this project due to the following spends - Total spend for…" at bounding box center [293, 368] width 934 height 59
click at [659, 343] on textarea "Budget in the red on this project due to the following spends - Total spend for…" at bounding box center [293, 368] width 934 height 59
click at [443, 347] on textarea "Budget in the red on this project due to the following spends - Total spend for…" at bounding box center [293, 368] width 934 height 59
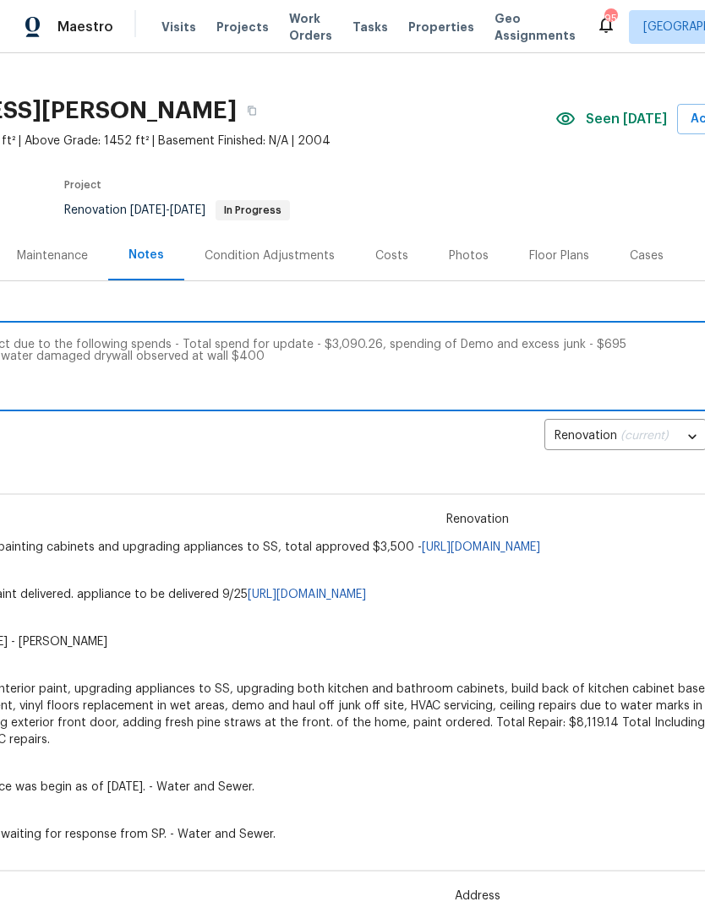
click at [443, 350] on textarea "Budget in the red on this project due to the following spends - Total spend for…" at bounding box center [293, 368] width 934 height 59
paste textarea "addendum amount"
click at [596, 344] on textarea "Budget in the red on this project due to the following spends - Total spend for…" at bounding box center [293, 368] width 934 height 59
click at [626, 348] on textarea "Budget in the red on this project due to the following spends - Total spend for…" at bounding box center [293, 368] width 934 height 59
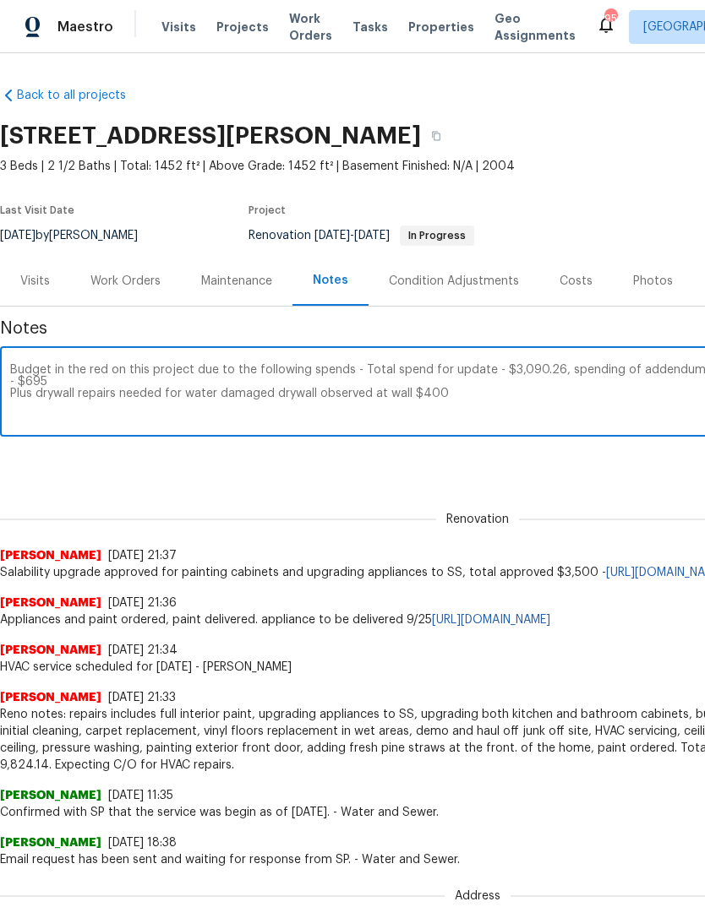
scroll to position [0, 0]
click at [23, 396] on textarea "Budget in the red on this project due to the following spends - Total spend for…" at bounding box center [477, 393] width 934 height 59
click at [70, 384] on textarea "Budget in the red on this project due to the following spends - Total spend for…" at bounding box center [477, 393] width 934 height 59
click at [412, 383] on textarea "Budget in the red on this project due to the following spends - Total spend for…" at bounding box center [477, 393] width 934 height 59
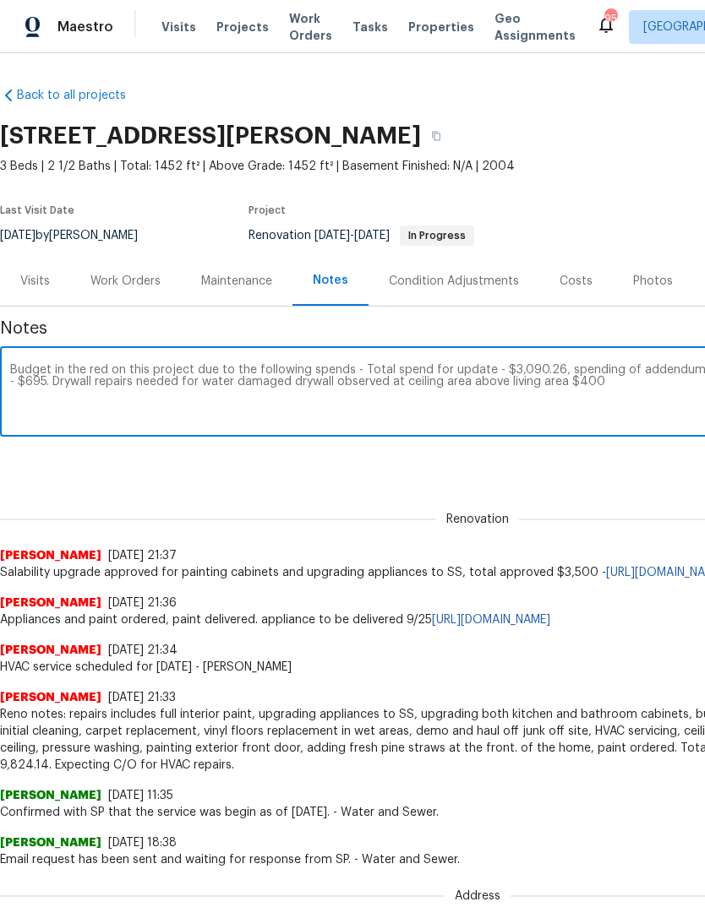
click at [635, 396] on textarea "Budget in the red on this project due to the following spends - Total spend for…" at bounding box center [477, 393] width 934 height 59
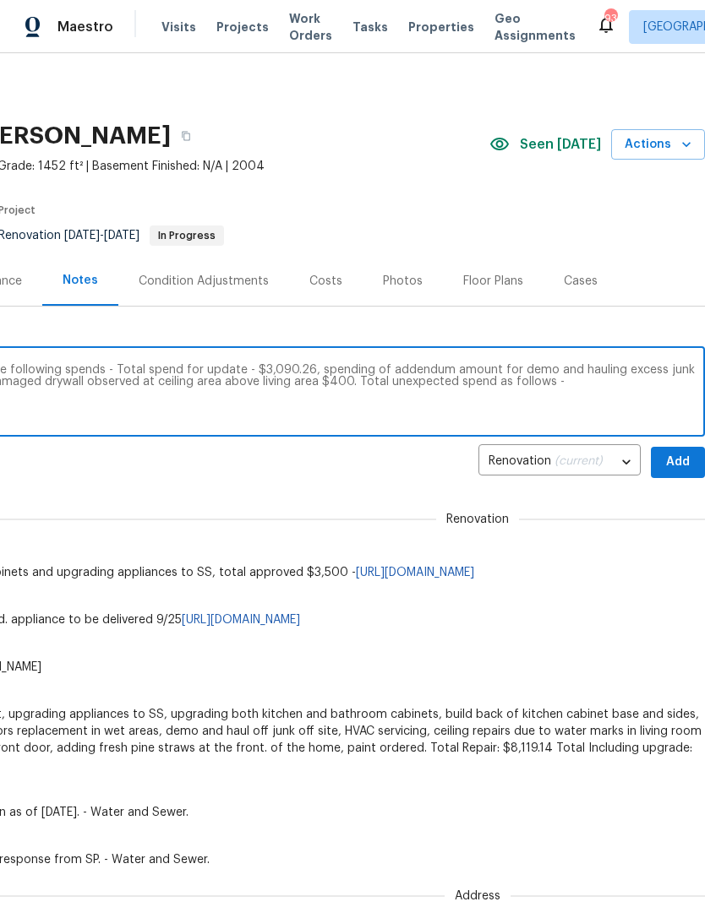
type textarea "Budget in the red on this project due to the following spends - Total spend for…"
click at [567, 395] on textarea "Budget in the red on this project due to the following spends - Total spend for…" at bounding box center [227, 393] width 934 height 59
click at [566, 395] on textarea "Budget in the red on this project due to the following spends - Total spend for…" at bounding box center [227, 393] width 934 height 59
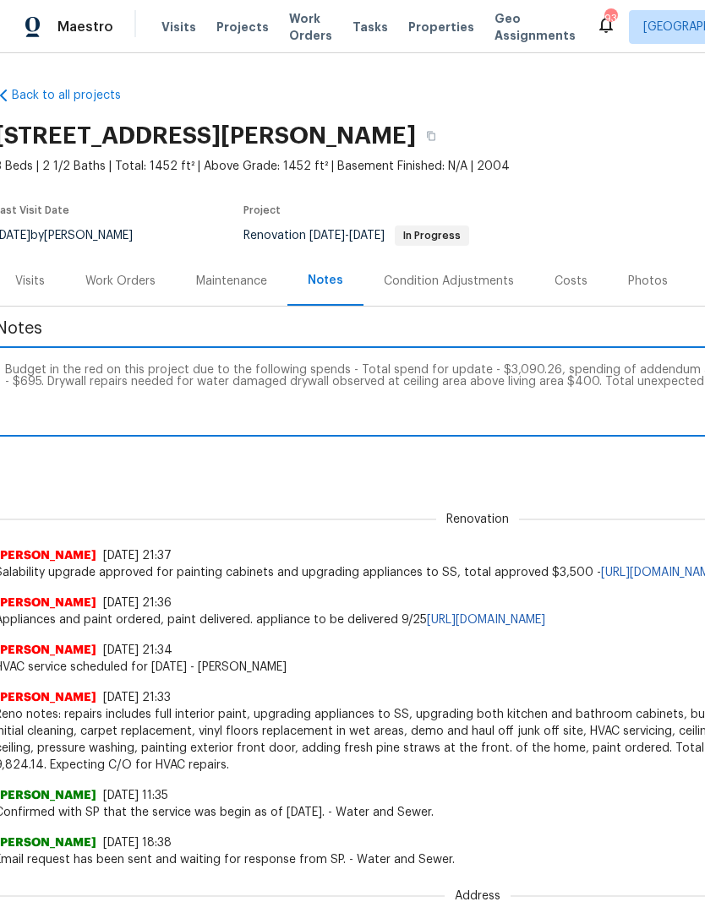
scroll to position [0, 0]
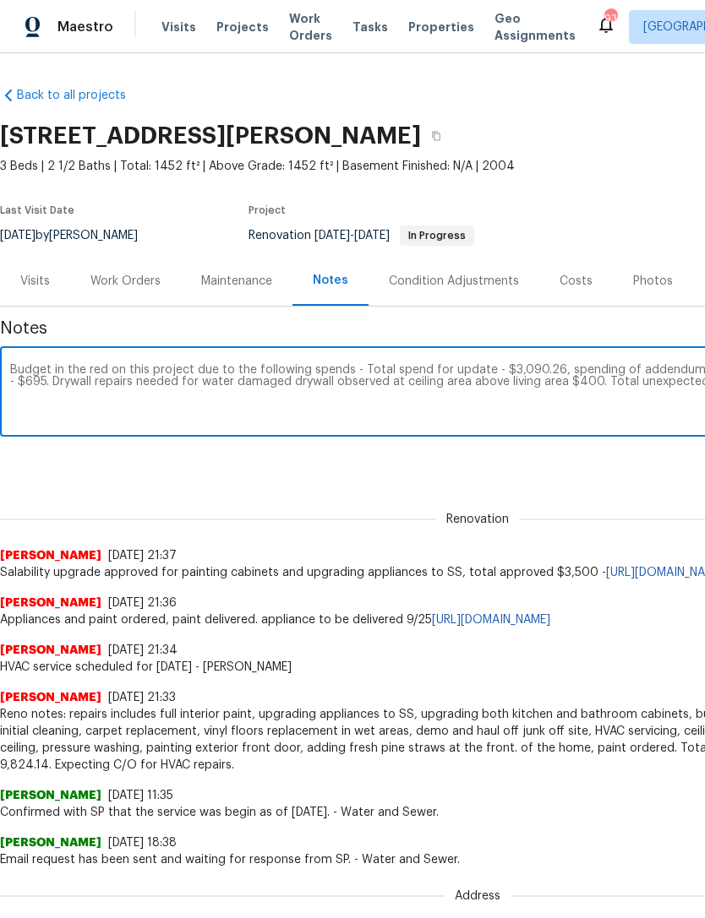
click at [570, 280] on div "Costs" at bounding box center [575, 281] width 33 height 17
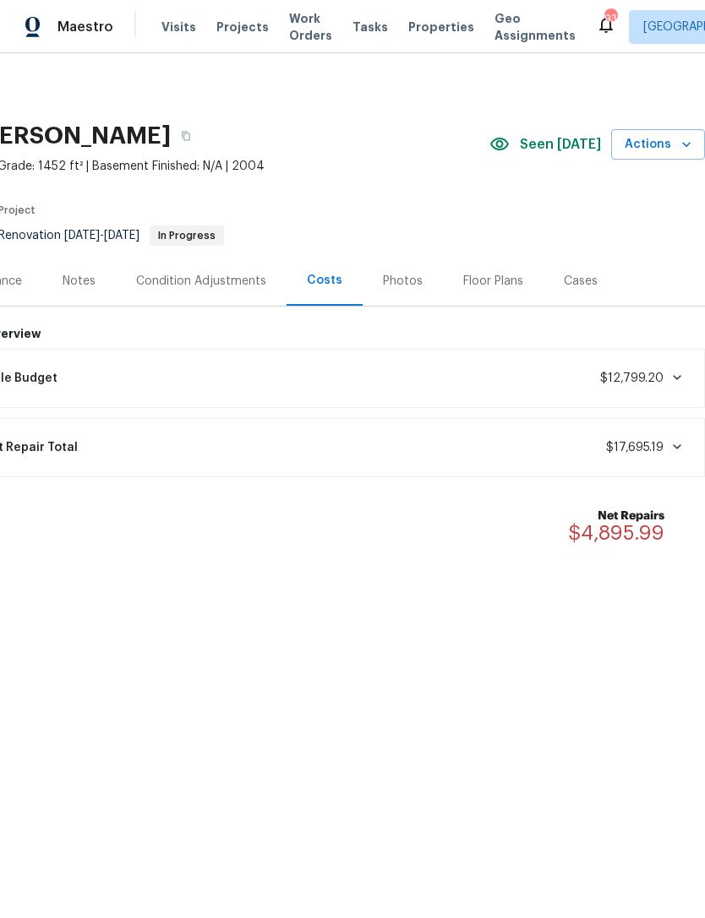
scroll to position [0, 250]
click at [89, 288] on div "Notes" at bounding box center [79, 281] width 33 height 17
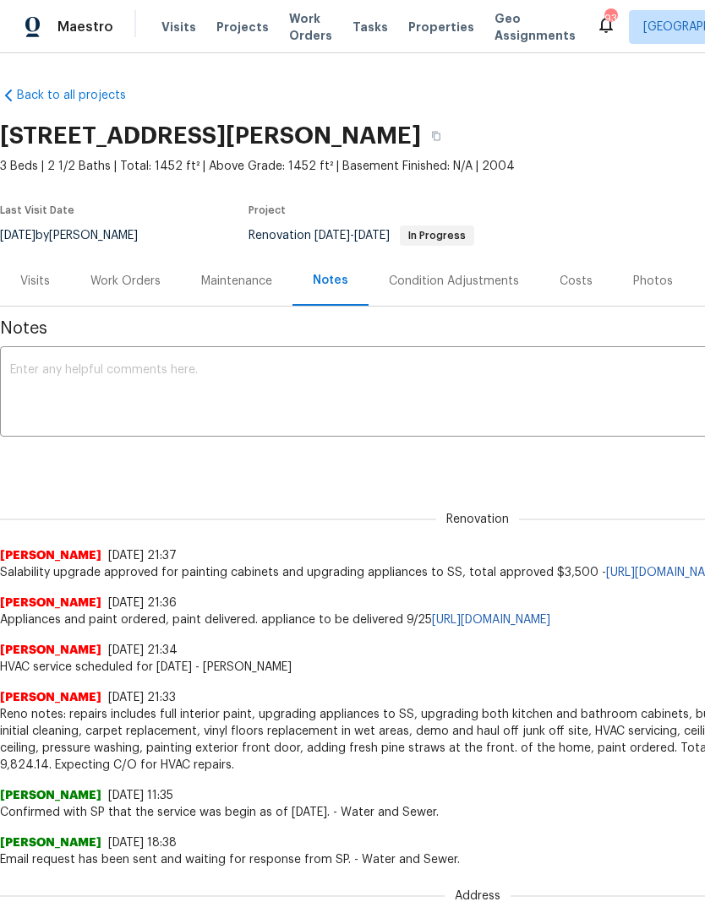
click at [78, 378] on textarea at bounding box center [477, 393] width 934 height 59
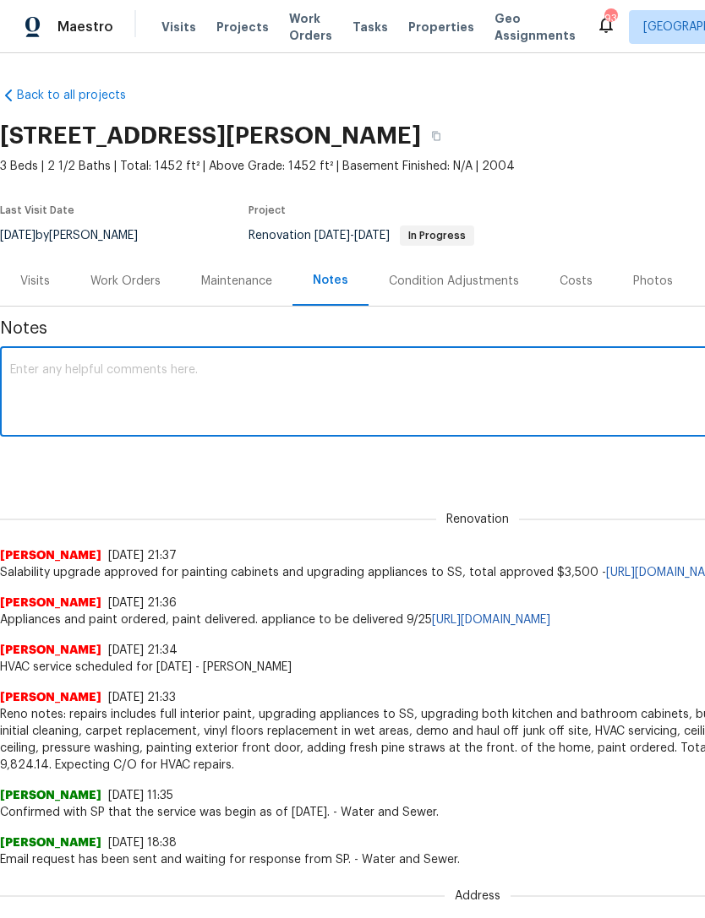
click at [54, 374] on textarea at bounding box center [477, 393] width 934 height 59
paste textarea "Budget in the red on this project due to the following spends - Total spend for…"
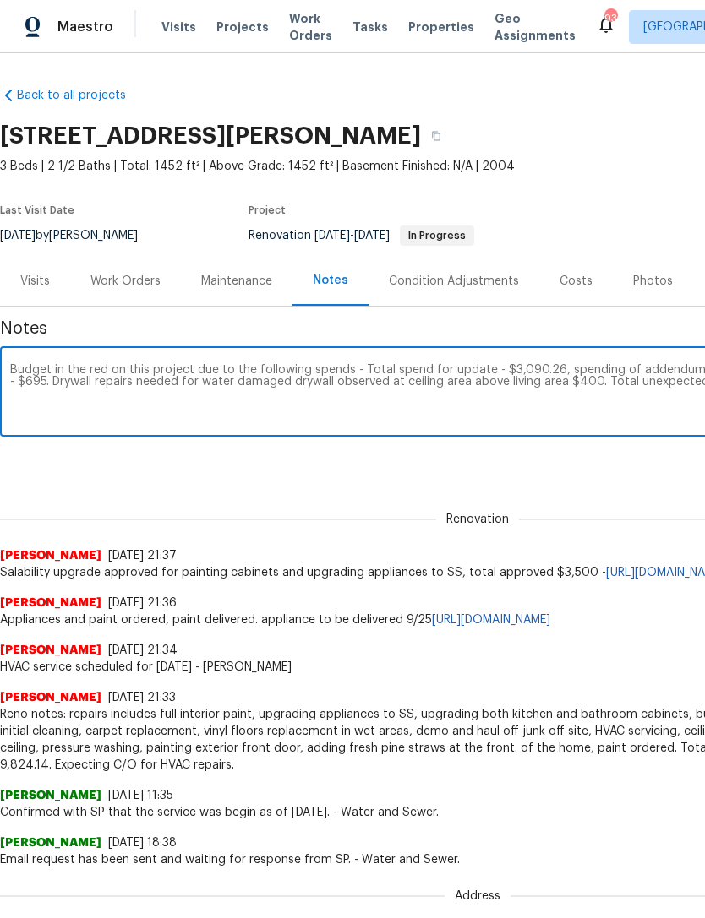
scroll to position [0, 250]
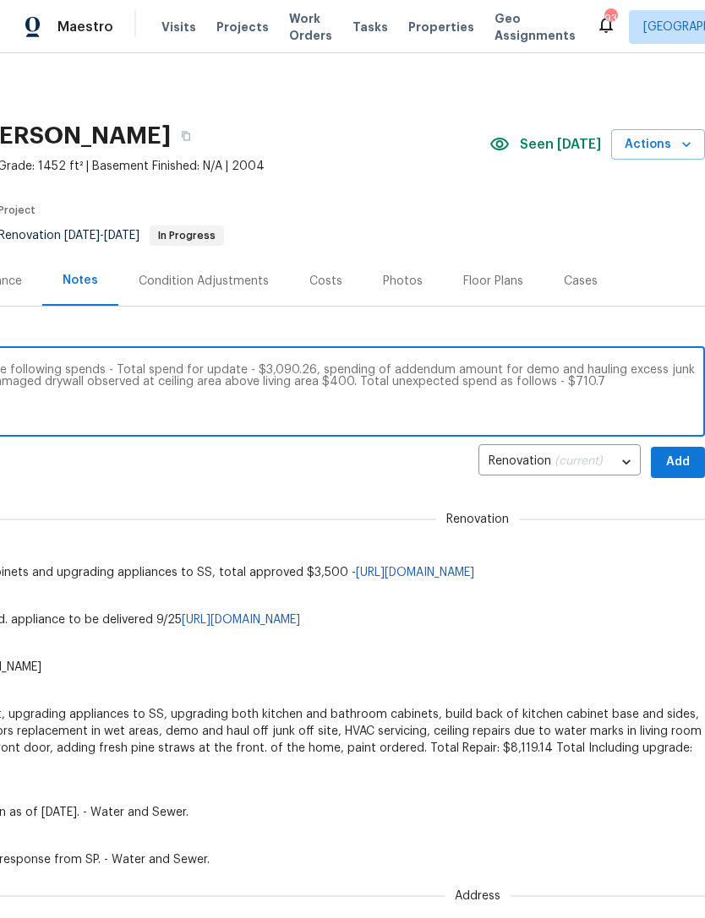
type textarea "Budget in the red on this project due to the following spends - Total spend for…"
click at [607, 390] on textarea "Budget in the red on this project due to the following spends - Total spend for…" at bounding box center [227, 393] width 934 height 59
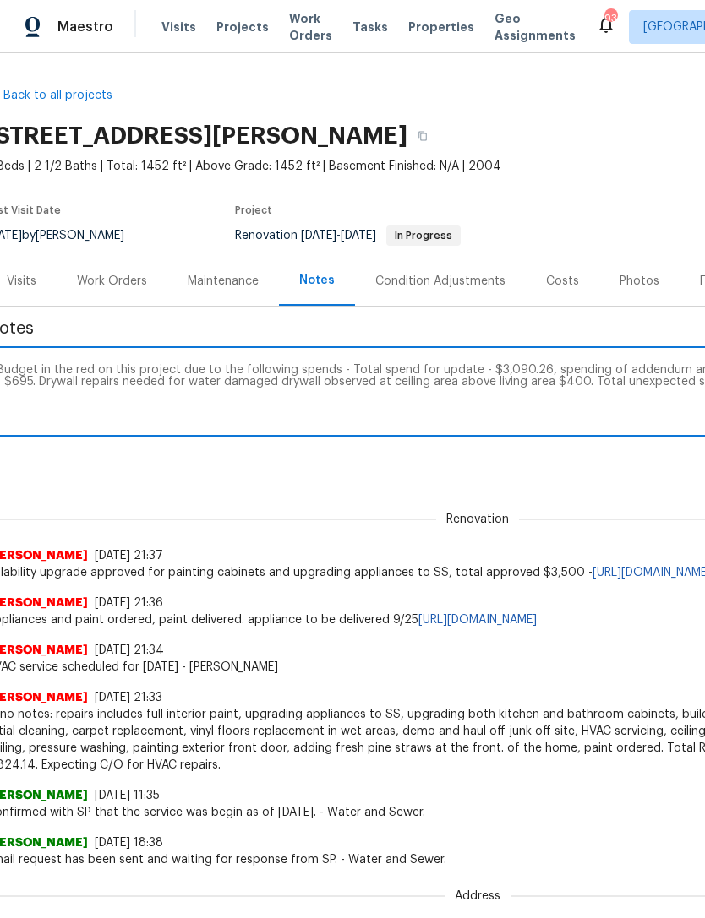
scroll to position [0, 0]
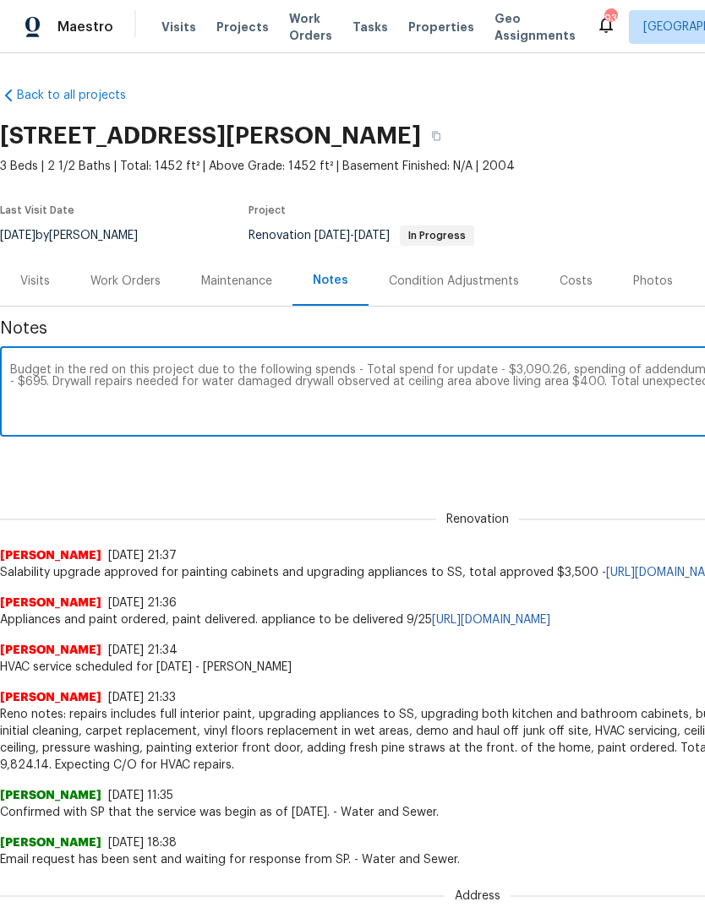
click at [574, 284] on div "Costs" at bounding box center [575, 281] width 33 height 17
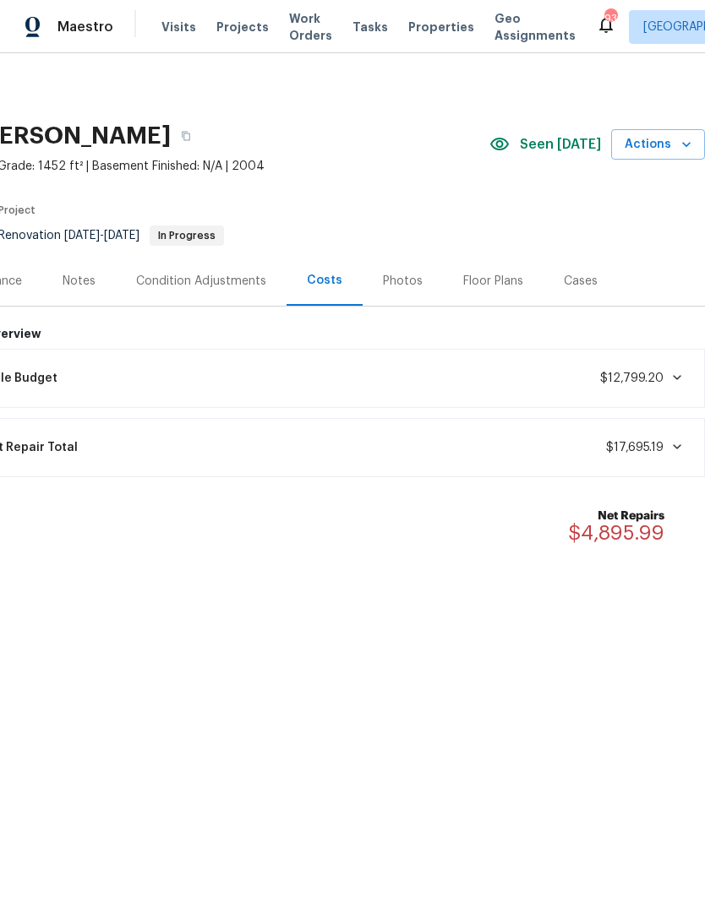
scroll to position [0, 250]
click at [92, 280] on div "Notes" at bounding box center [79, 281] width 33 height 17
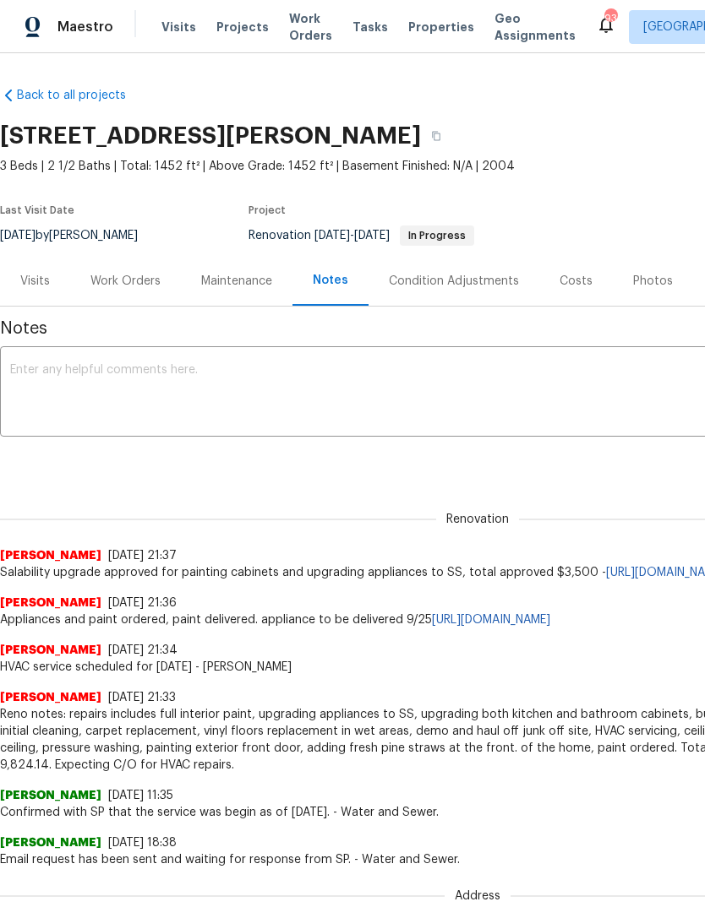
click at [106, 378] on textarea at bounding box center [477, 393] width 934 height 59
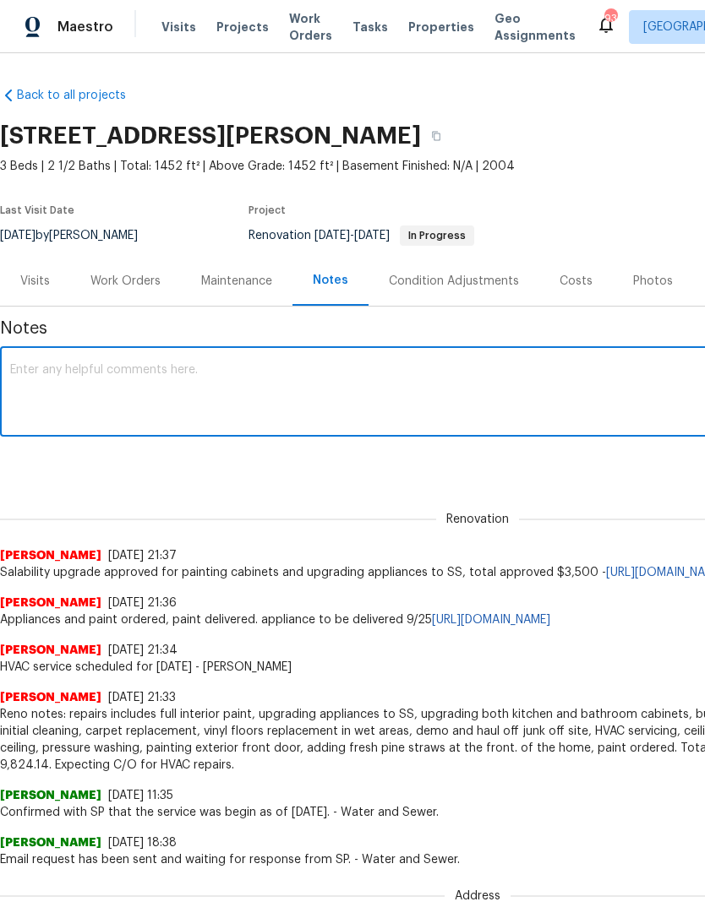
click at [89, 379] on textarea at bounding box center [477, 393] width 934 height 59
paste textarea "Budget in the red on this project due to the following spends - Total spend for…"
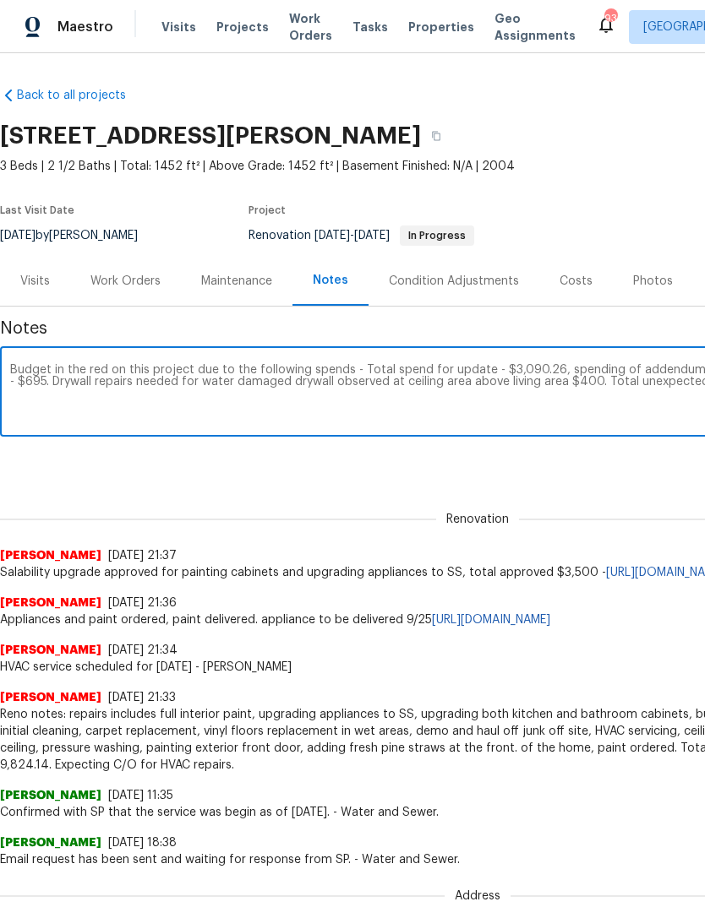
scroll to position [0, 250]
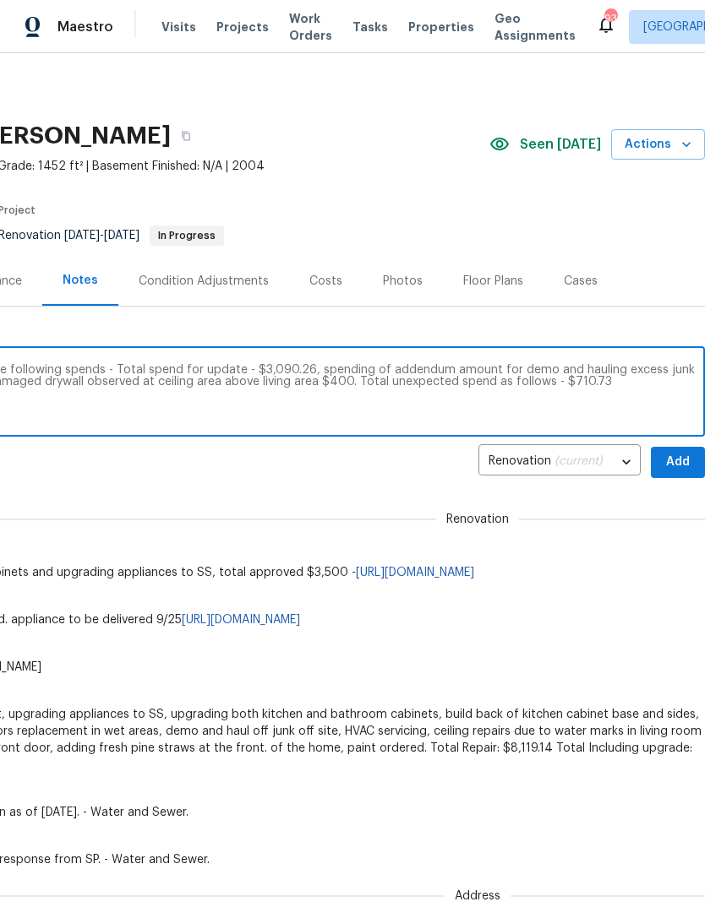
click at [538, 386] on textarea "Budget in the red on this project due to the following spends - Total spend for…" at bounding box center [227, 393] width 934 height 59
click at [539, 377] on textarea "Budget in the red on this project due to the following spends - Total spend for…" at bounding box center [227, 393] width 934 height 59
click at [536, 383] on textarea "Budget in the red on this project due to the following spends - Total spend for…" at bounding box center [227, 393] width 934 height 59
click at [539, 380] on textarea "Budget in the red on this project due to the following spends - Total spend for…" at bounding box center [227, 393] width 934 height 59
click at [670, 385] on textarea "Budget in the red on this project due to the following spends - Total spend for…" at bounding box center [227, 393] width 934 height 59
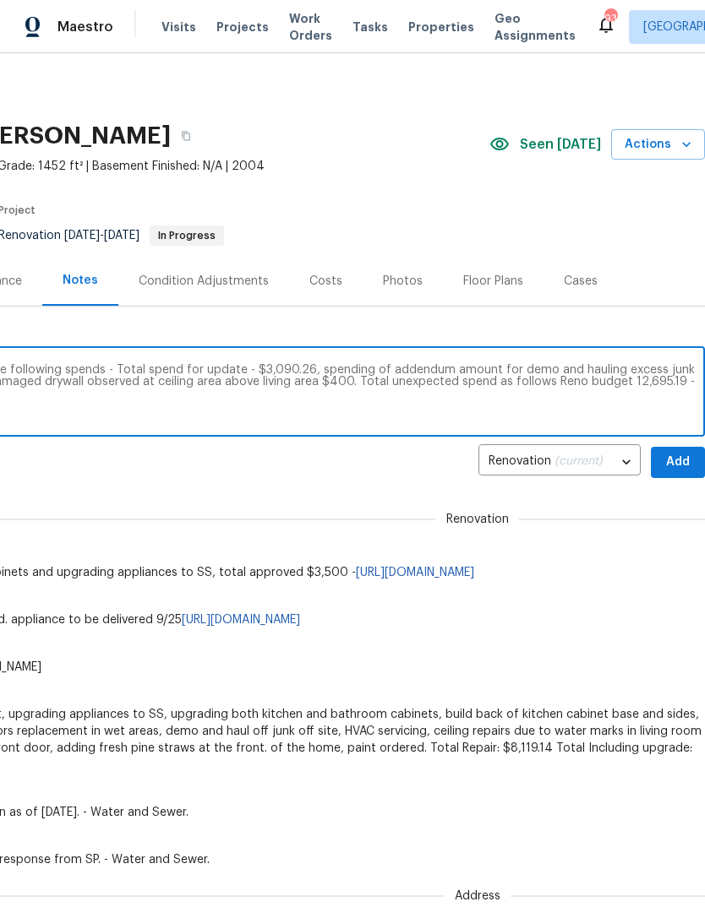
scroll to position [0, 0]
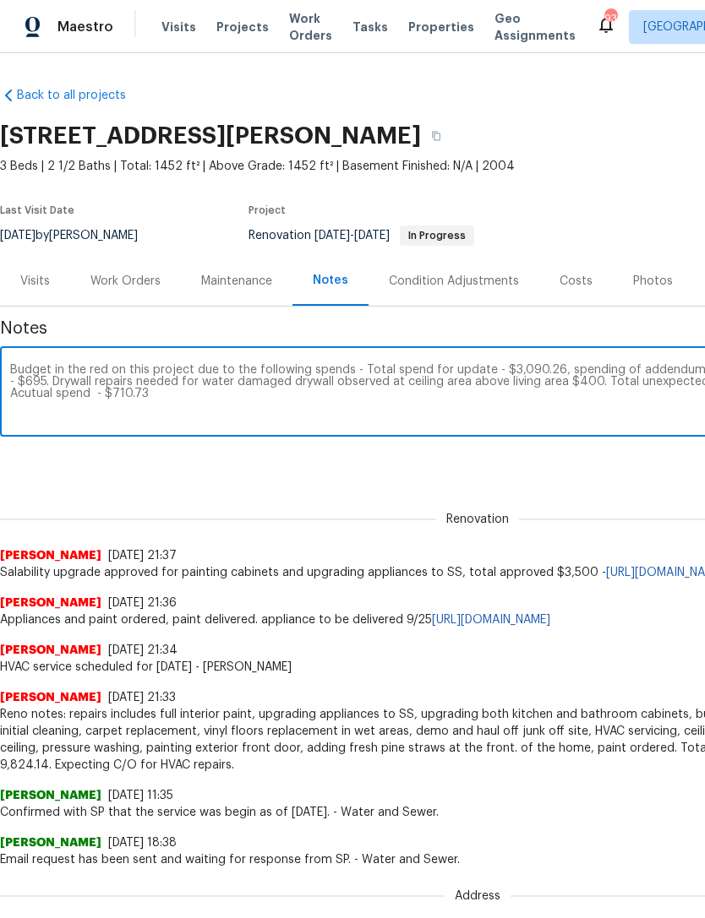
click at [32, 396] on textarea "Budget in the red on this project due to the following spends - Total spend for…" at bounding box center [477, 393] width 934 height 59
click at [89, 397] on textarea "Budget in the red on this project due to the following spends - Total spend for…" at bounding box center [477, 393] width 934 height 59
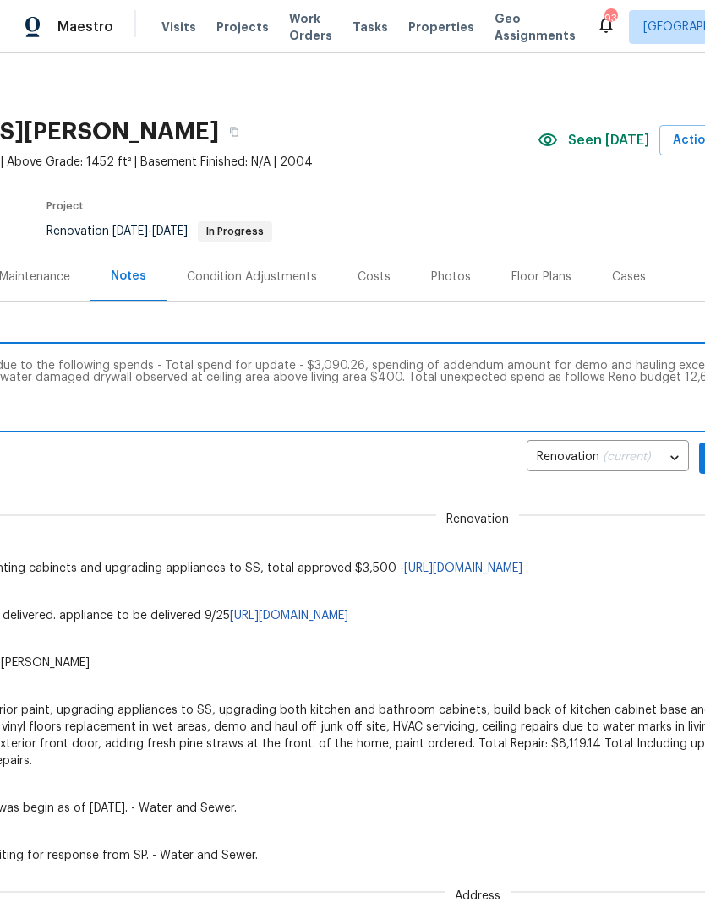
scroll to position [3, 202]
click at [583, 380] on textarea "Budget in the red on this project due to the following spends - Total spend for…" at bounding box center [275, 390] width 934 height 59
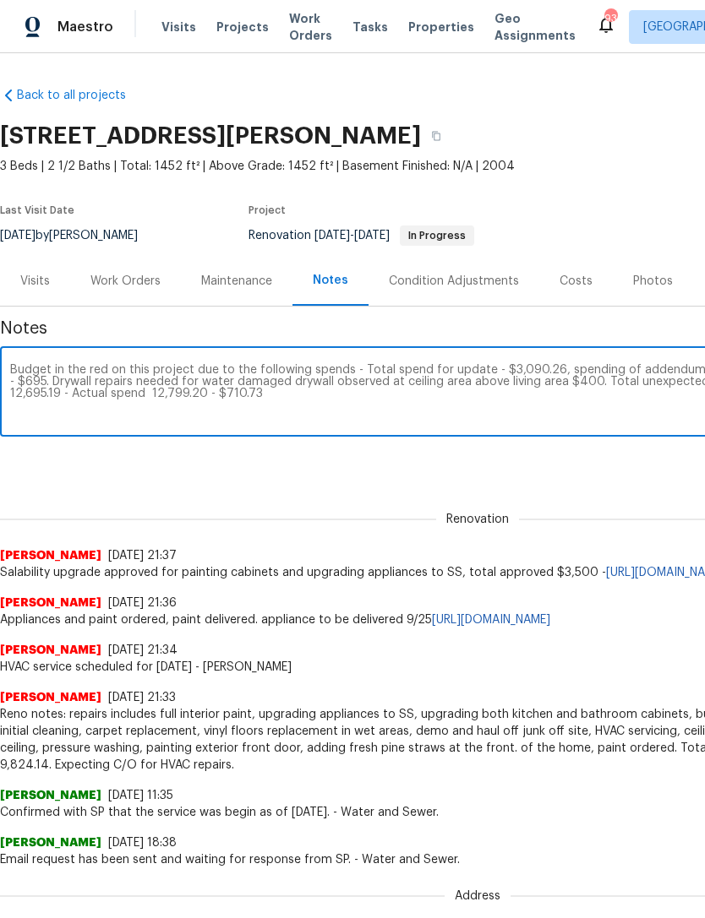
scroll to position [0, 0]
click at [109, 397] on textarea "Budget in the red on this project due to the following spends - Total spend for…" at bounding box center [477, 393] width 934 height 59
click at [141, 393] on textarea "Budget in the red on this project due to the following spends - Total spend for…" at bounding box center [477, 393] width 934 height 59
click at [147, 389] on textarea "Budget in the red on this project due to the following spends - Total spend for…" at bounding box center [477, 393] width 934 height 59
click at [145, 396] on textarea "Budget in the red on this project due to the following spends - Total spend for…" at bounding box center [477, 393] width 934 height 59
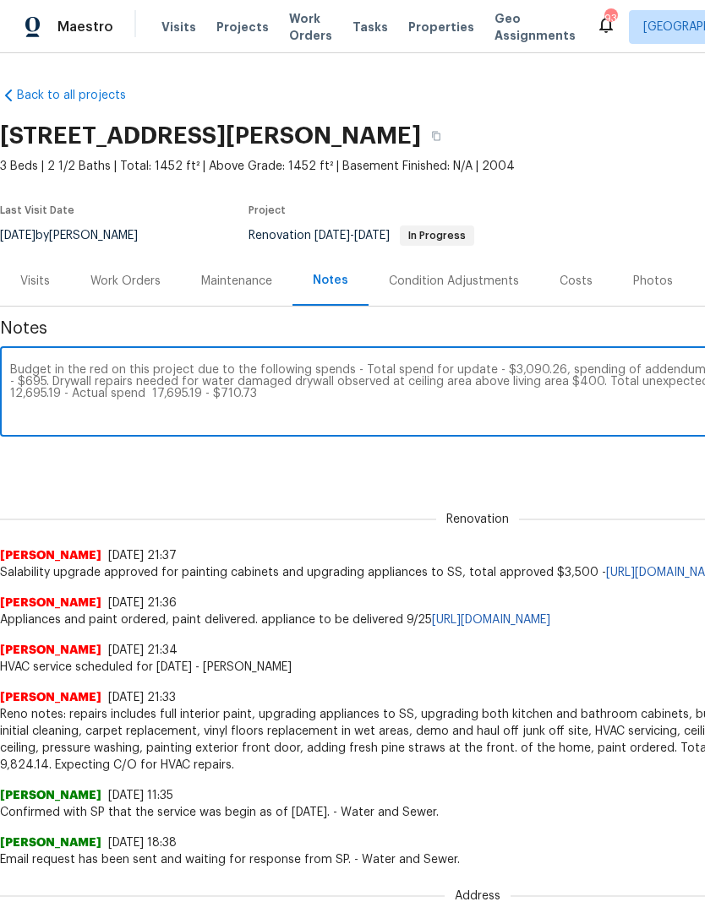
click at [93, 398] on textarea "Budget in the red on this project due to the following spends - Total spend for…" at bounding box center [477, 393] width 934 height 59
click at [147, 392] on textarea "Budget in the red on this project due to the following spends - Total spend for…" at bounding box center [477, 393] width 934 height 59
click at [144, 399] on textarea "Budget in the red on this project due to the following spends - Total spend for…" at bounding box center [477, 393] width 934 height 59
click at [155, 389] on textarea "Budget in the red on this project due to the following spends - Total spend for…" at bounding box center [477, 393] width 934 height 59
click at [155, 391] on textarea "Budget in the red on this project due to the following spends - Total spend for…" at bounding box center [477, 393] width 934 height 59
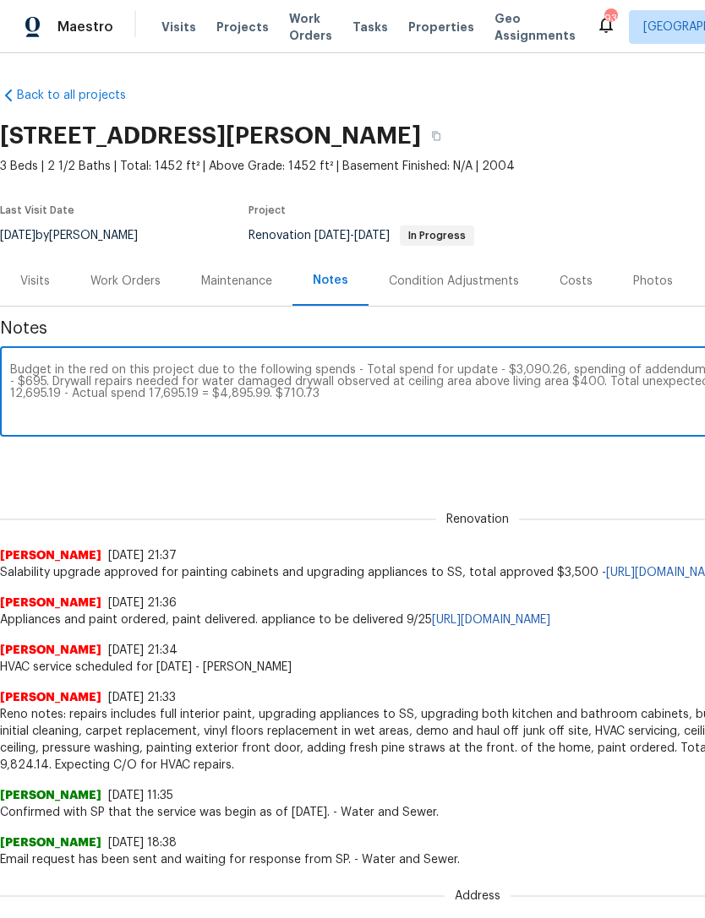
click at [211, 396] on textarea "Budget in the red on this project due to the following spends - Total spend for…" at bounding box center [477, 393] width 934 height 59
click at [205, 397] on textarea "Budget in the red on this project due to the following spends - Total spend for…" at bounding box center [477, 393] width 934 height 59
click at [317, 397] on textarea "Budget in the red on this project due to the following spends - Total spend for…" at bounding box center [477, 393] width 934 height 59
click at [433, 390] on textarea "Budget in the red on this project due to the following spends - Total spend for…" at bounding box center [477, 393] width 934 height 59
click at [439, 394] on textarea "Budget in the red on this project due to the following spends - Total spend for…" at bounding box center [477, 393] width 934 height 59
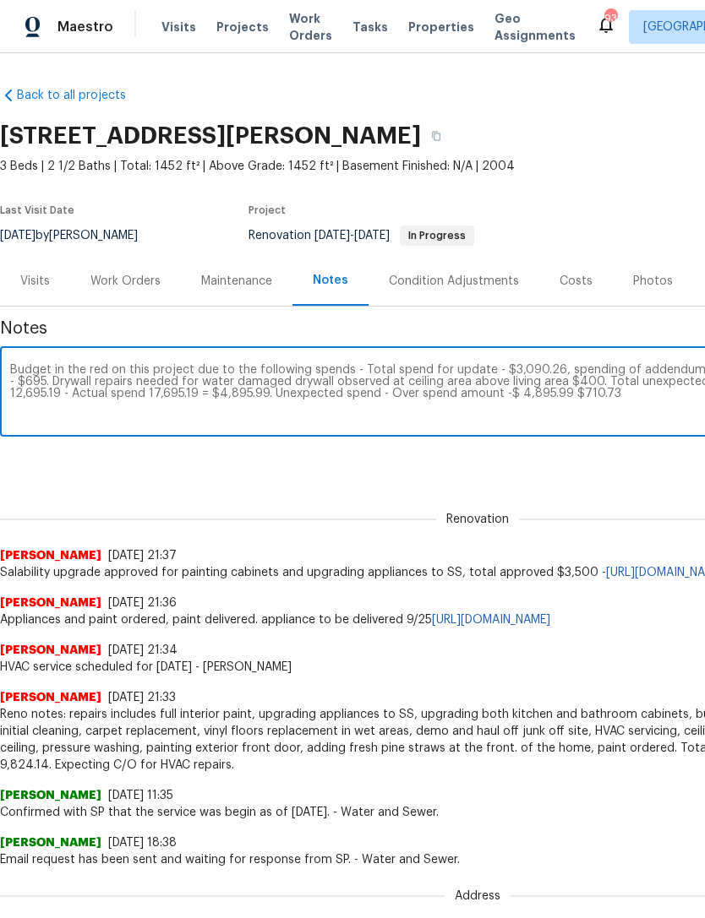
click at [318, 394] on textarea "Budget in the red on this project due to the following spends - Total spend for…" at bounding box center [477, 393] width 934 height 59
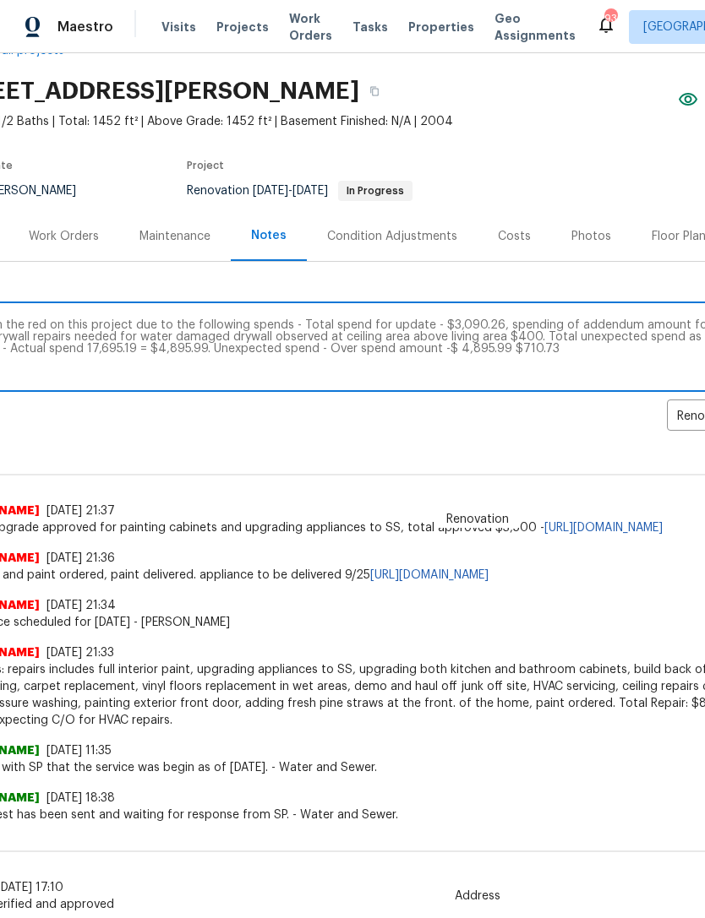
scroll to position [45, 64]
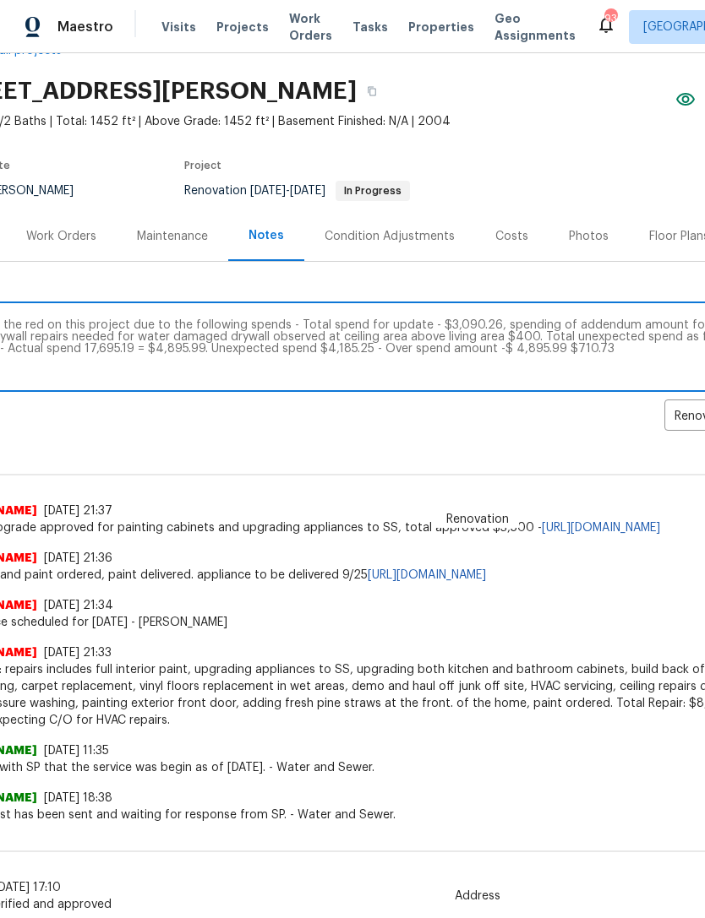
click at [248, 352] on textarea "Budget in the red on this project due to the following spends - Total spend for…" at bounding box center [413, 348] width 934 height 59
click at [248, 347] on textarea "Budget in the red on this project due to the following spends - Total spend for…" at bounding box center [413, 348] width 934 height 59
click at [611, 348] on textarea "Budget in the red on this project due to the following spends - Total spend for…" at bounding box center [413, 348] width 934 height 59
click at [666, 347] on textarea "Budget in the red on this project due to the following spends - Total spend for…" at bounding box center [413, 348] width 934 height 59
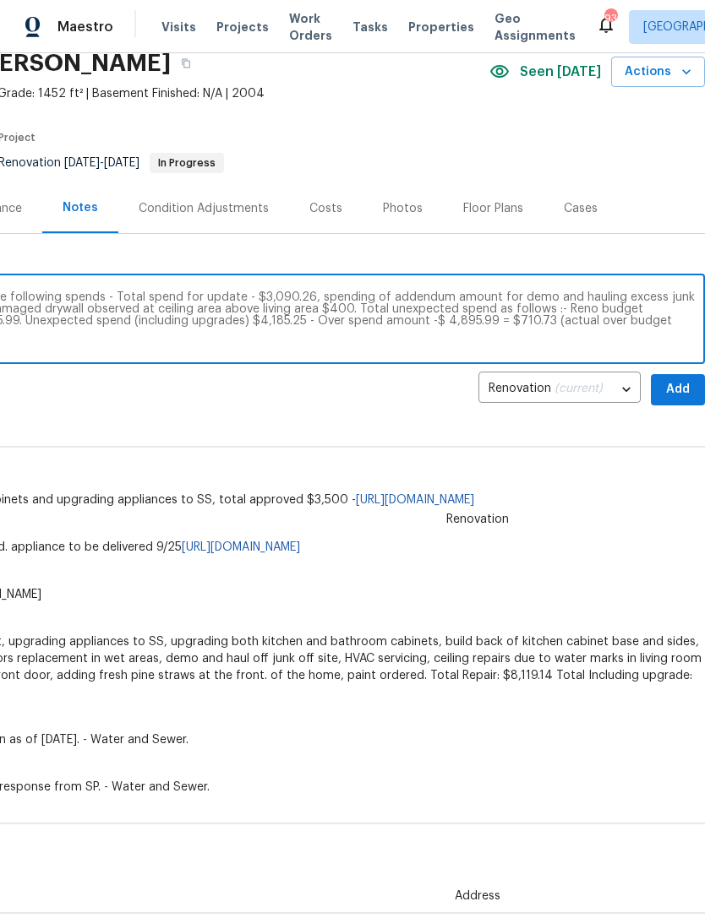
scroll to position [73, 250]
click at [628, 328] on textarea "Budget in the red on this project due to the following spends - Total spend for…" at bounding box center [227, 320] width 934 height 59
click at [627, 327] on textarea "Budget in the red on this project due to the following spends - Total spend for…" at bounding box center [227, 320] width 934 height 59
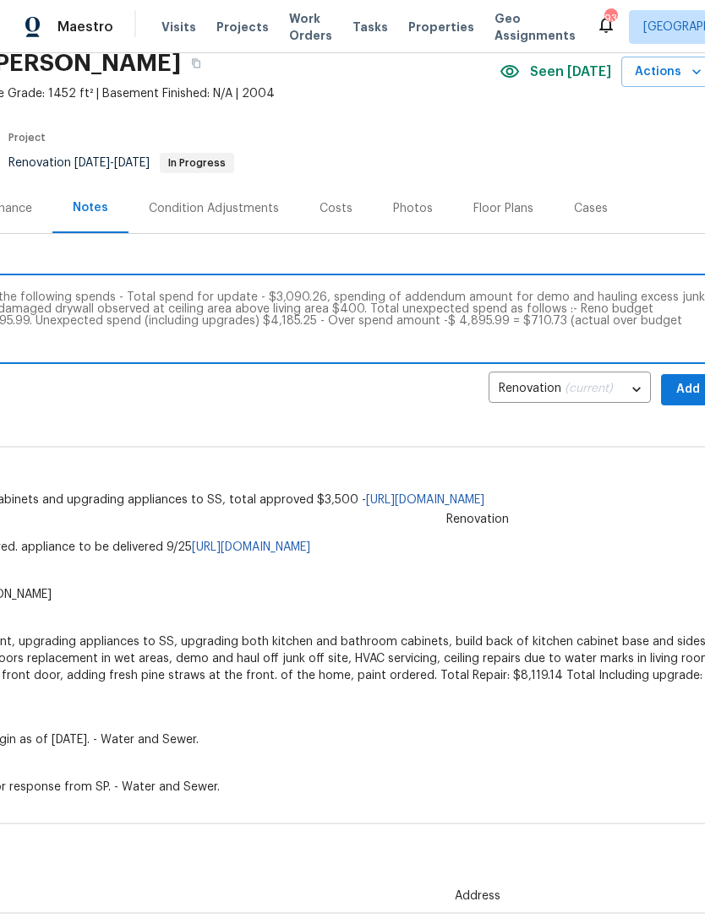
scroll to position [73, 220]
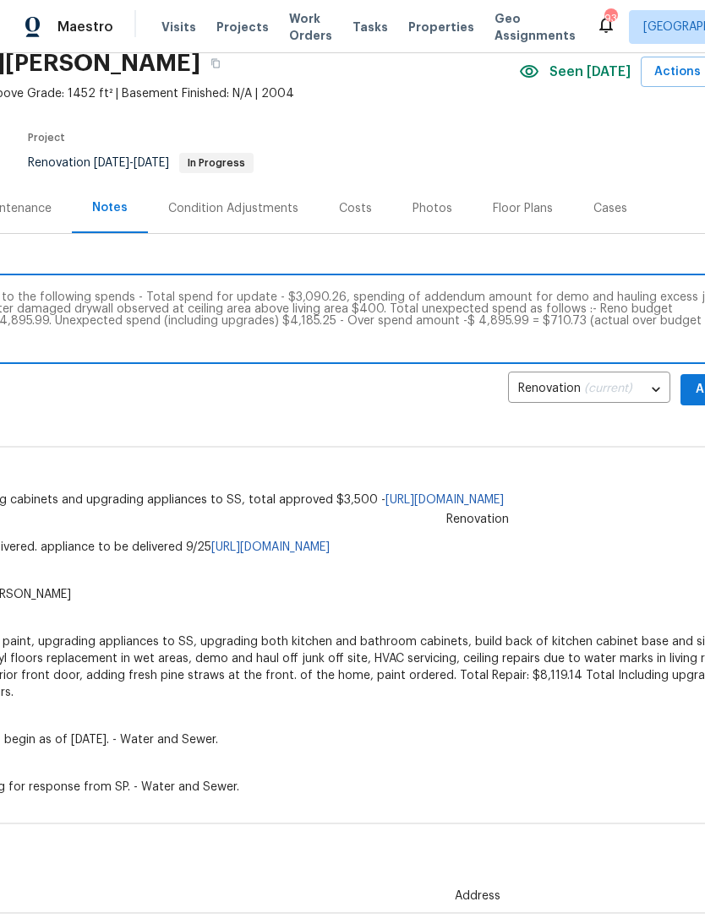
type textarea "Budget in the red on this project due to the following spends - Total spend for…"
click at [611, 437] on div "Renovation [PERSON_NAME] [DATE] 21:37 Salability upgrade approved for painting …" at bounding box center [257, 464] width 955 height 90
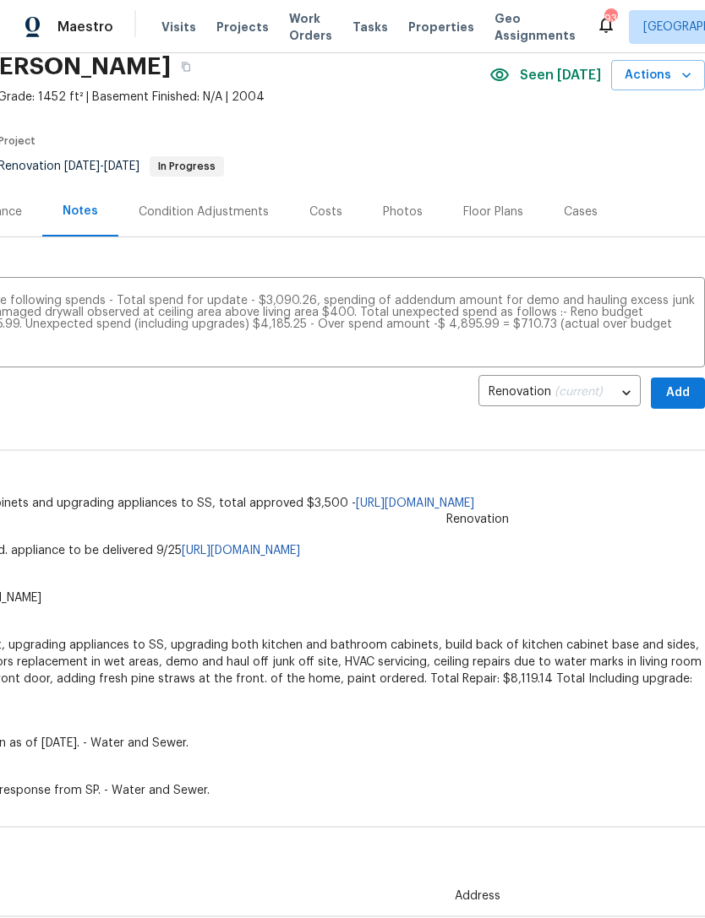
scroll to position [69, 250]
click at [672, 399] on span "Add" at bounding box center [677, 393] width 27 height 21
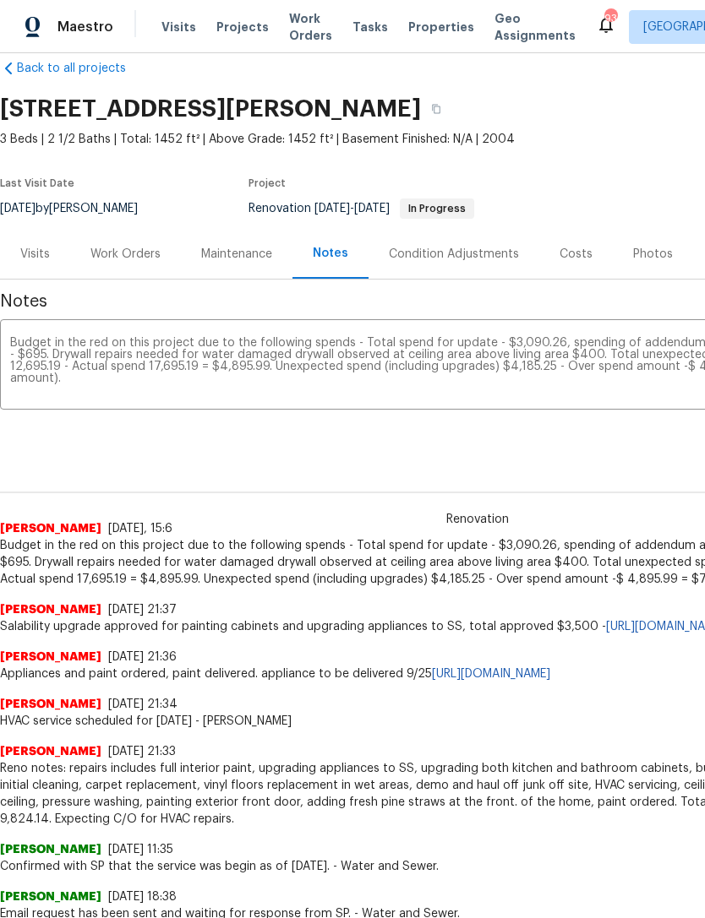
scroll to position [26, 0]
